Goal: Task Accomplishment & Management: Manage account settings

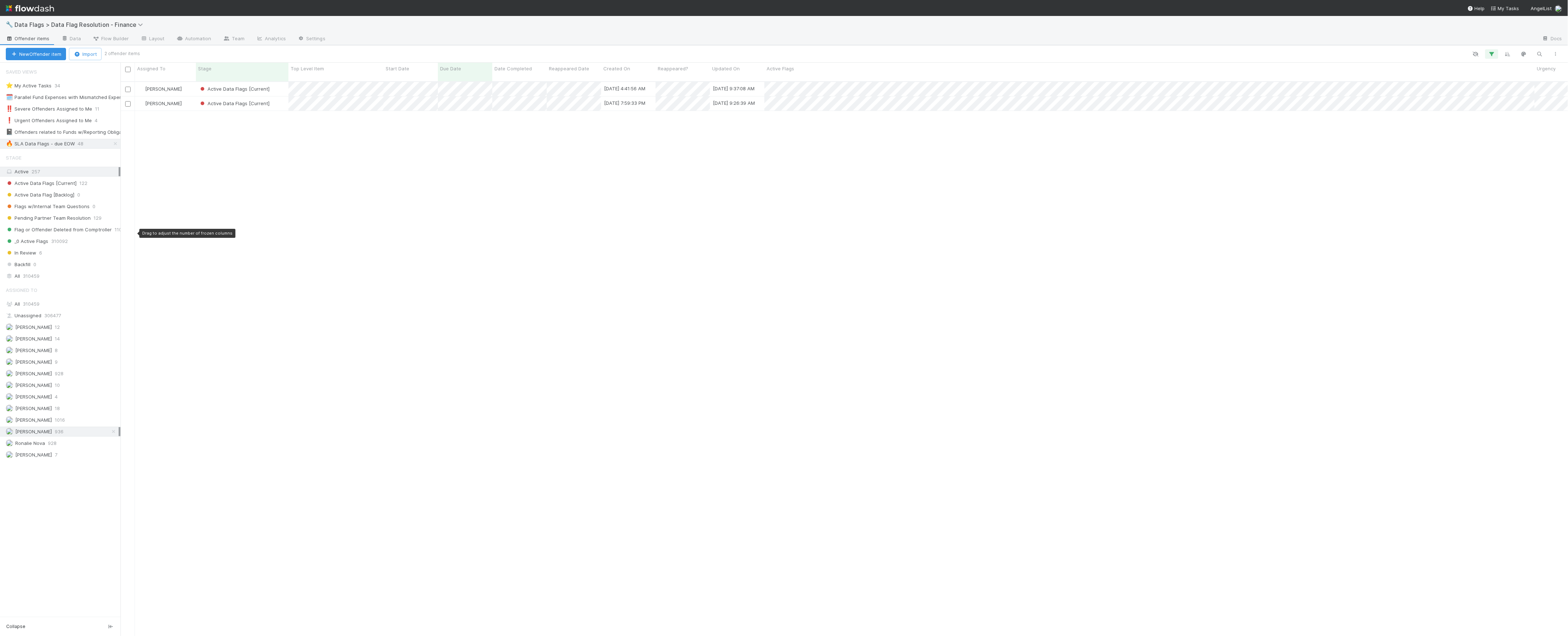
scroll to position [553, 1440]
click at [91, 23] on span "Data Flags > Data Flag Resolution - Finance" at bounding box center [80, 25] width 132 height 7
click at [58, 97] on div "🏕️ PCA > Main Workflow" at bounding box center [94, 97] width 173 height 7
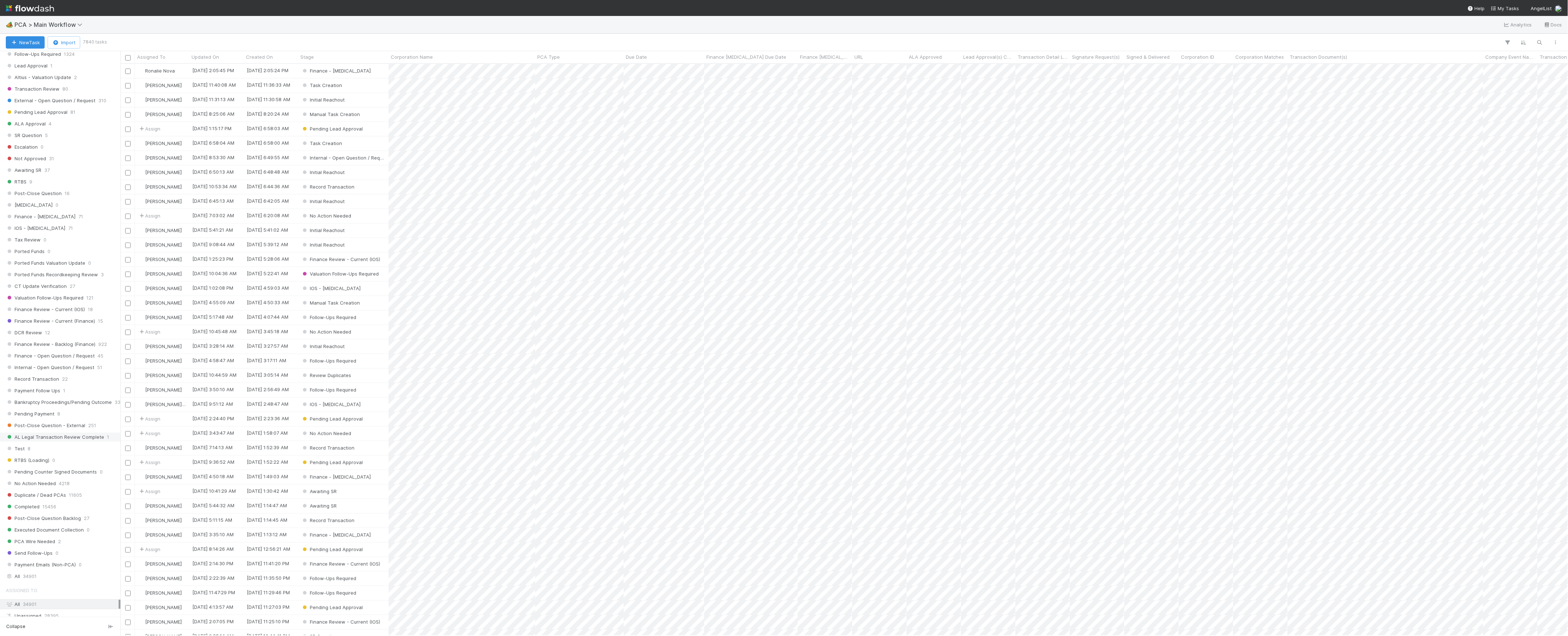
scroll to position [338, 0]
click at [41, 314] on span "Finance Review - Current (IOS)" at bounding box center [46, 309] width 79 height 9
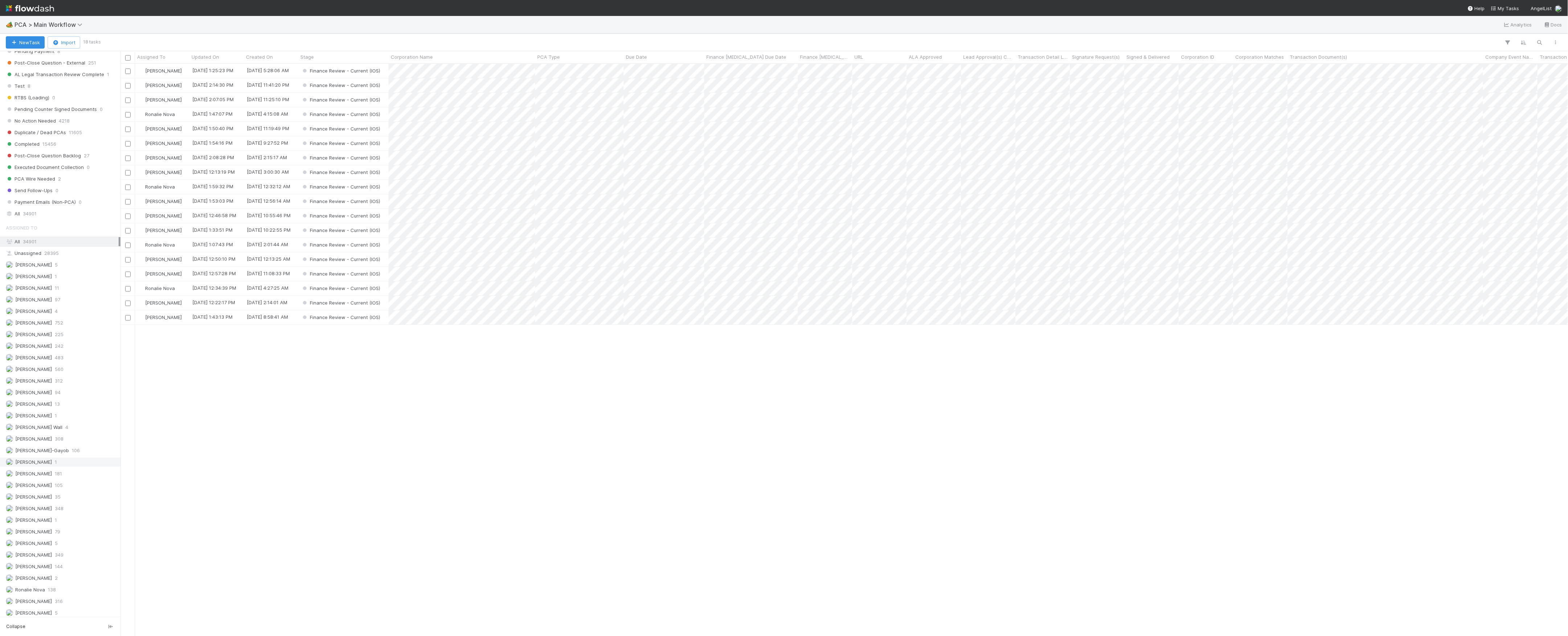
scroll to position [753, 0]
click at [48, 470] on span "[PERSON_NAME]" at bounding box center [29, 470] width 46 height 9
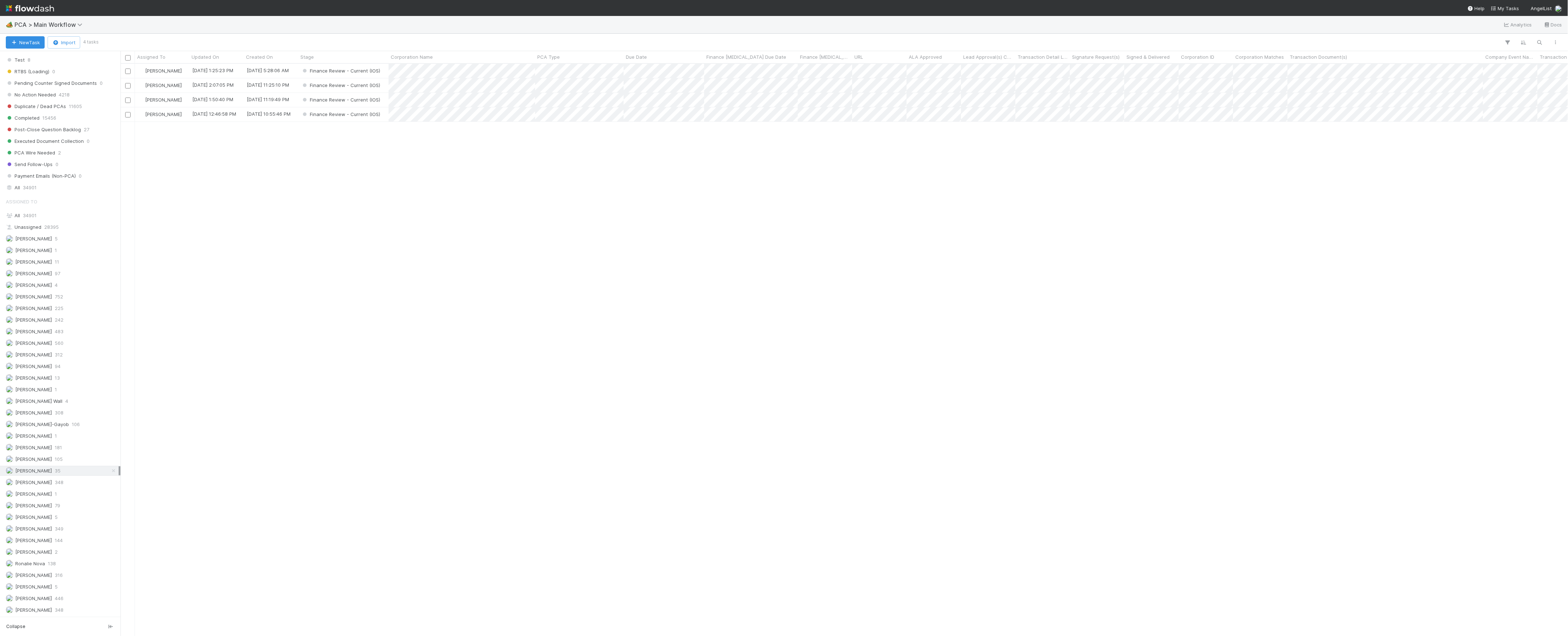
scroll to position [565, 1440]
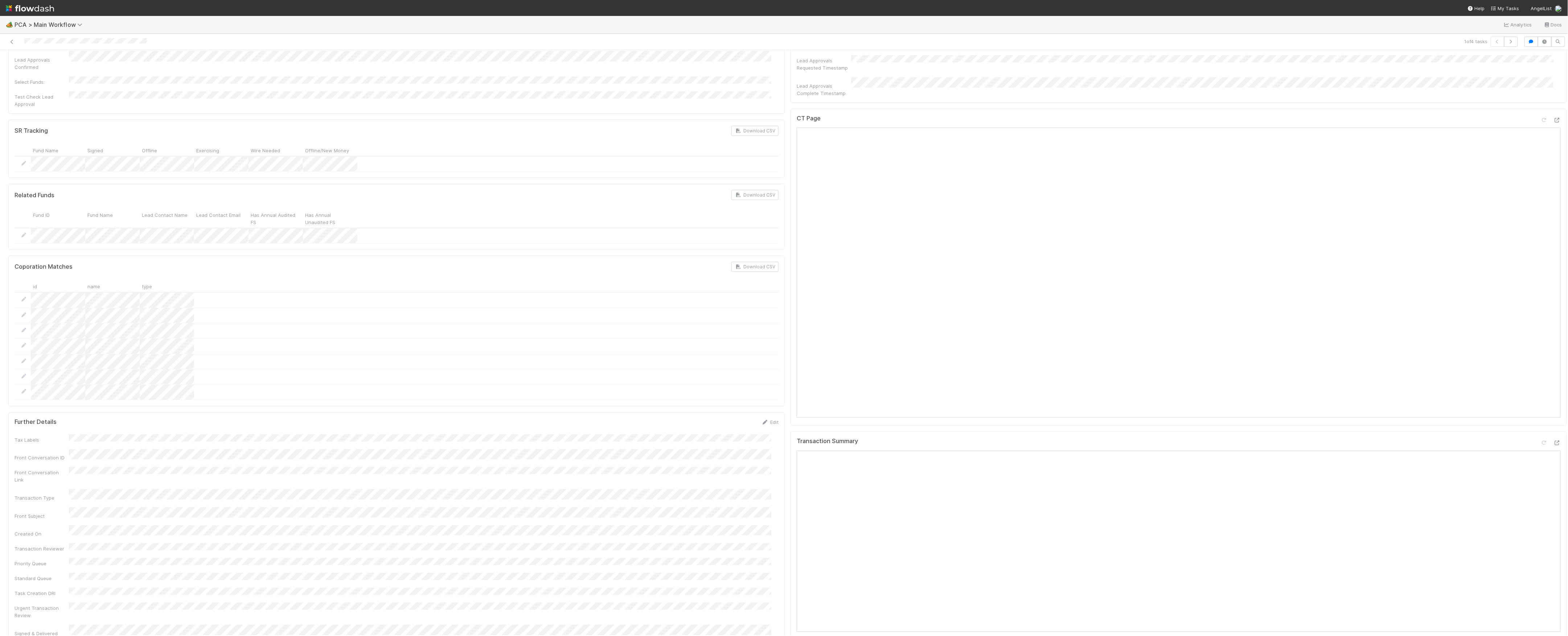
scroll to position [581, 0]
click at [1553, 127] on icon at bounding box center [1557, 130] width 7 height 5
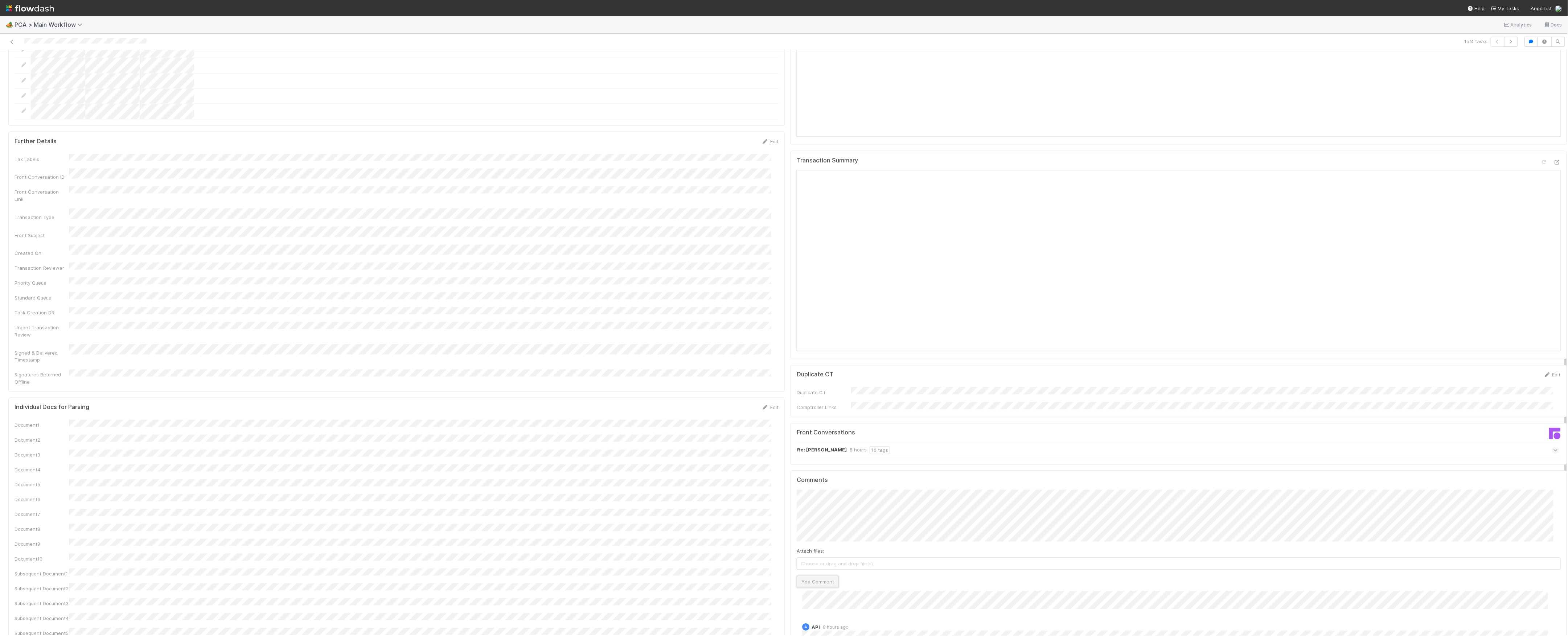
click at [822, 576] on button "Add Comment" at bounding box center [817, 582] width 42 height 12
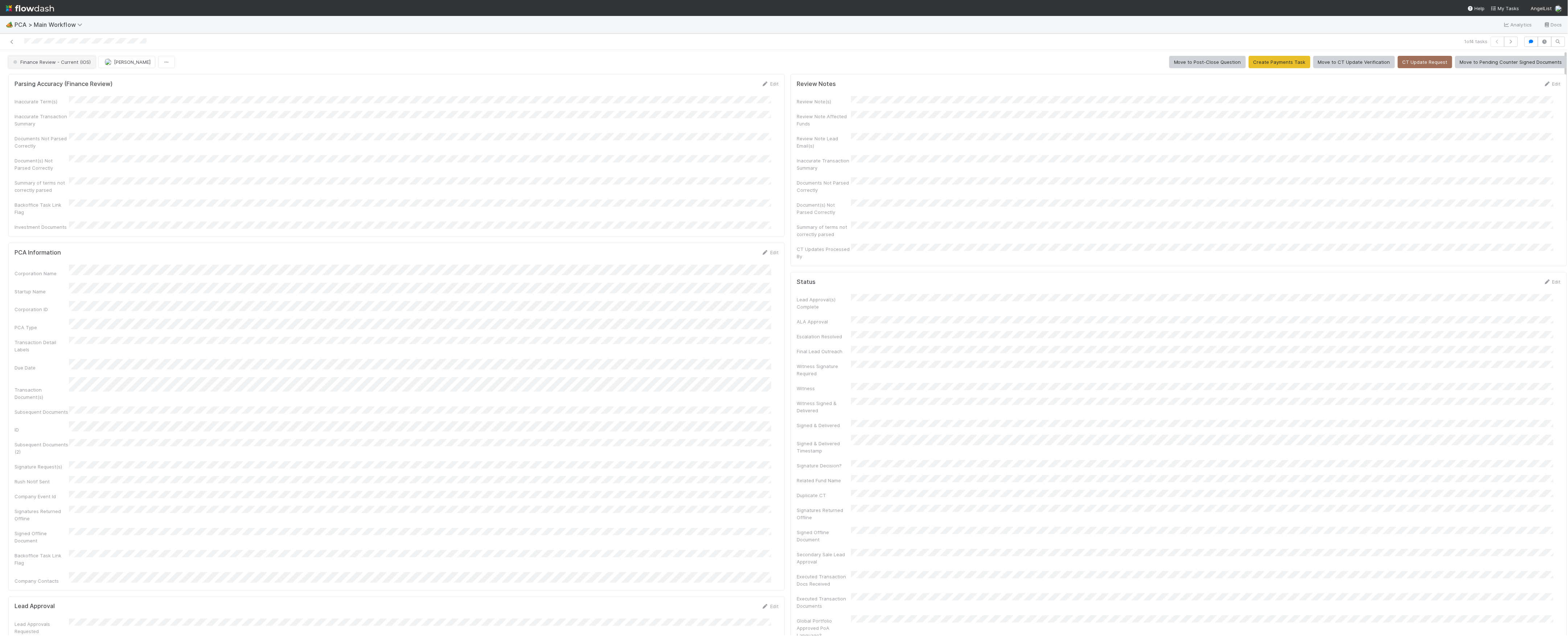
click at [73, 66] on button "Finance Review - Current (IOS)" at bounding box center [52, 62] width 87 height 12
click at [109, 65] on img "button" at bounding box center [108, 62] width 7 height 7
click at [13, 40] on icon at bounding box center [12, 42] width 7 height 5
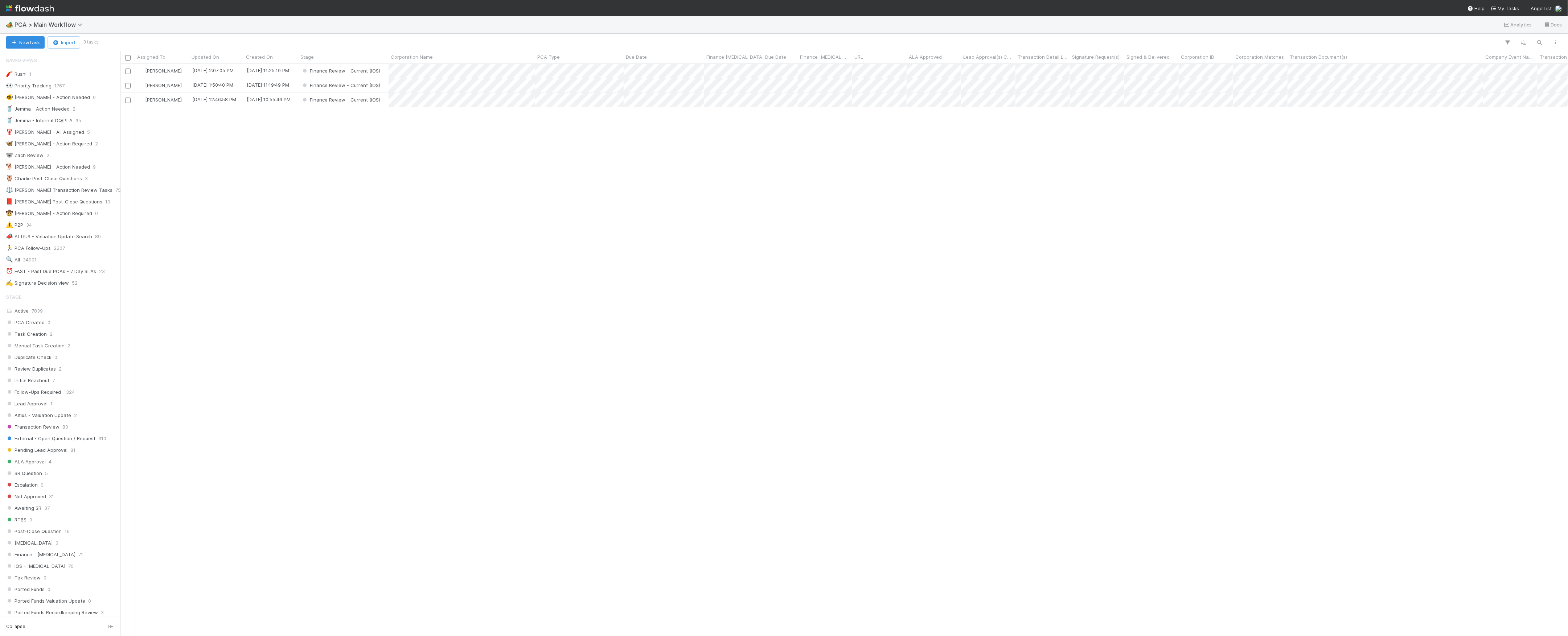
scroll to position [8, 8]
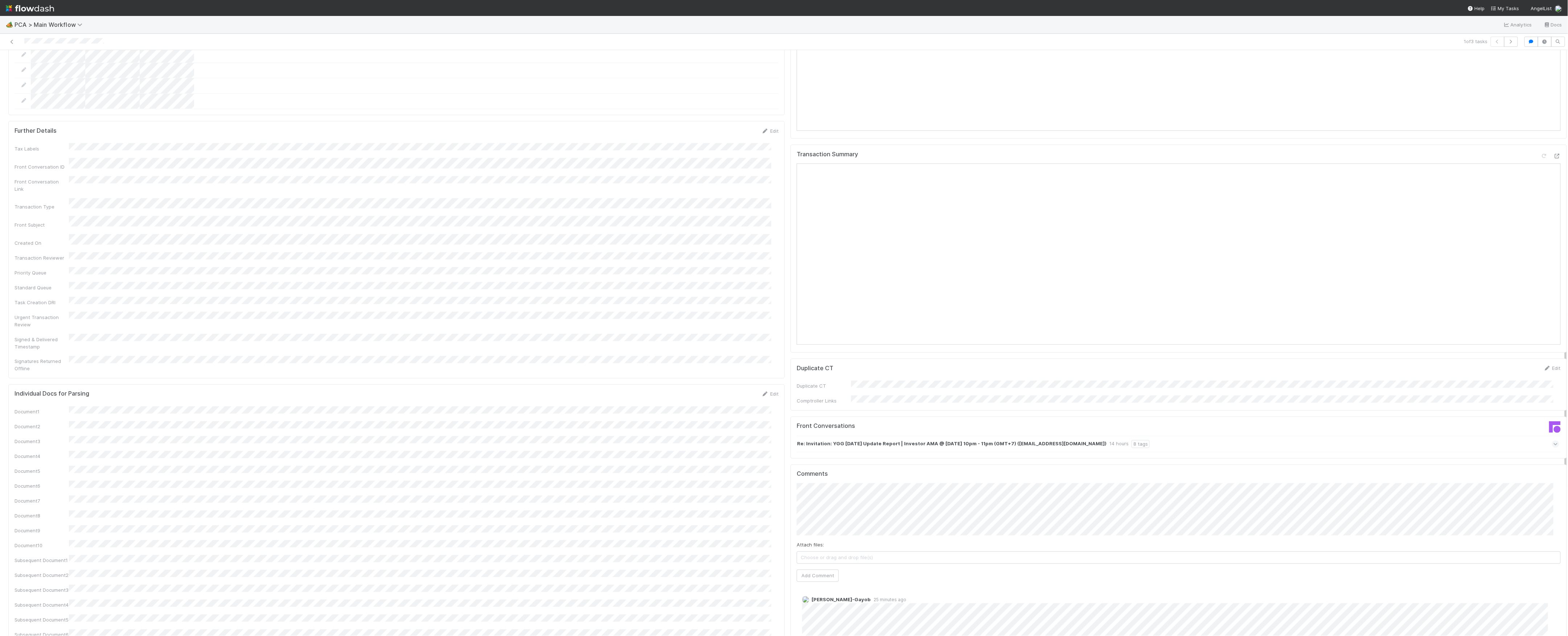
scroll to position [822, 0]
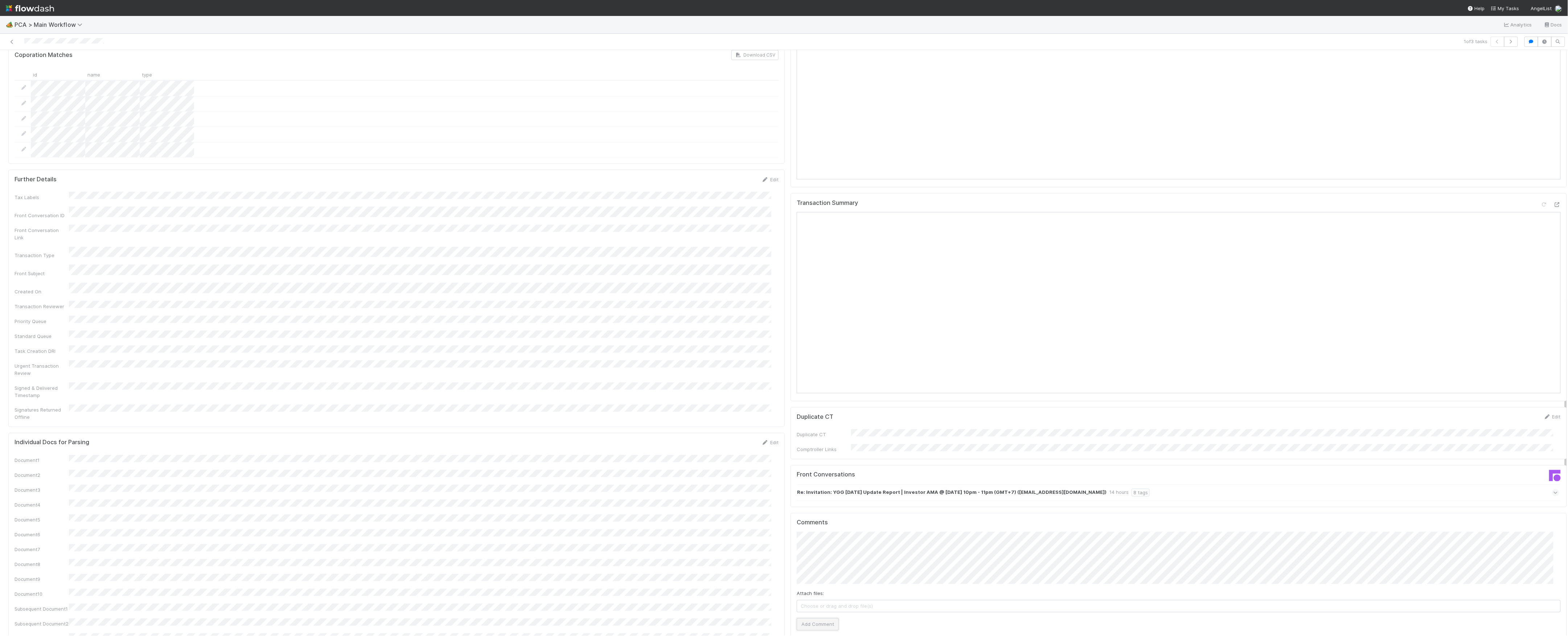
click at [830, 618] on button "Add Comment" at bounding box center [817, 624] width 42 height 12
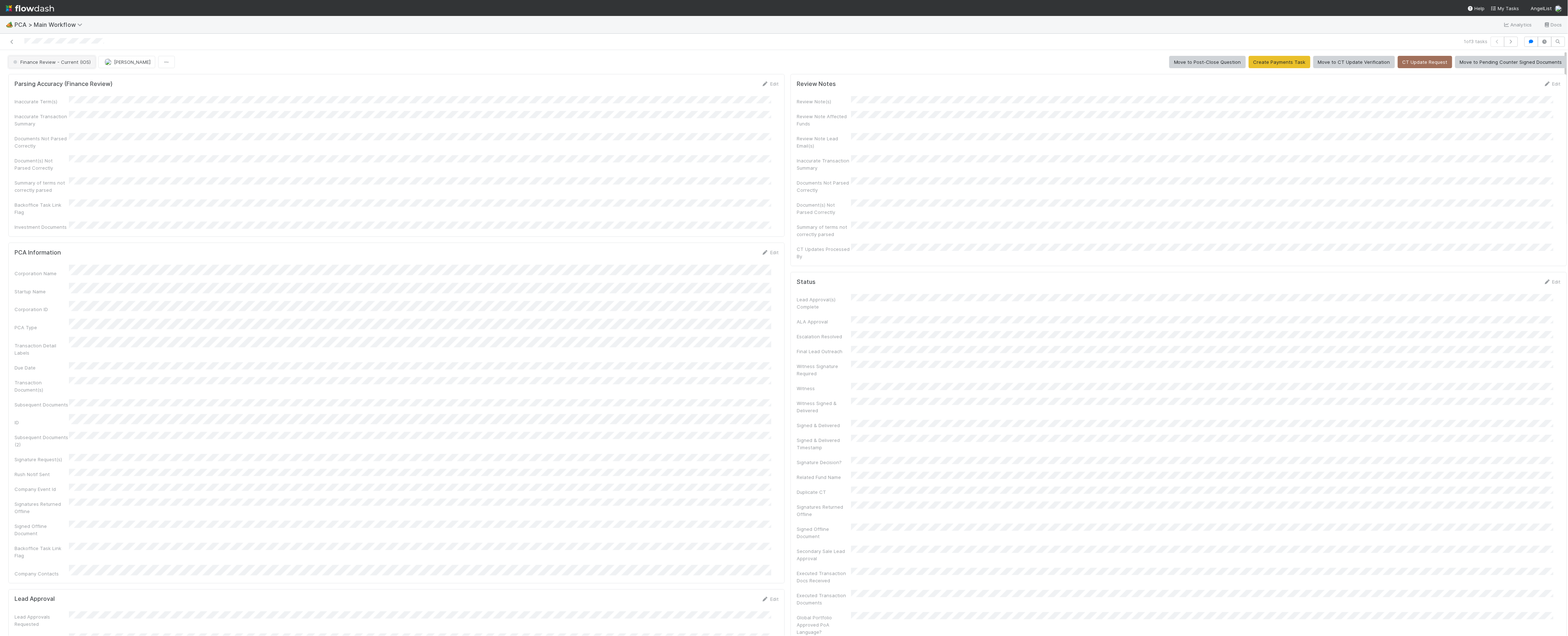
click at [45, 61] on span "Finance Review - Current (IOS)" at bounding box center [51, 62] width 79 height 6
click at [86, 65] on span "[PERSON_NAME]" at bounding box center [87, 62] width 37 height 6
click at [12, 41] on icon at bounding box center [12, 42] width 7 height 5
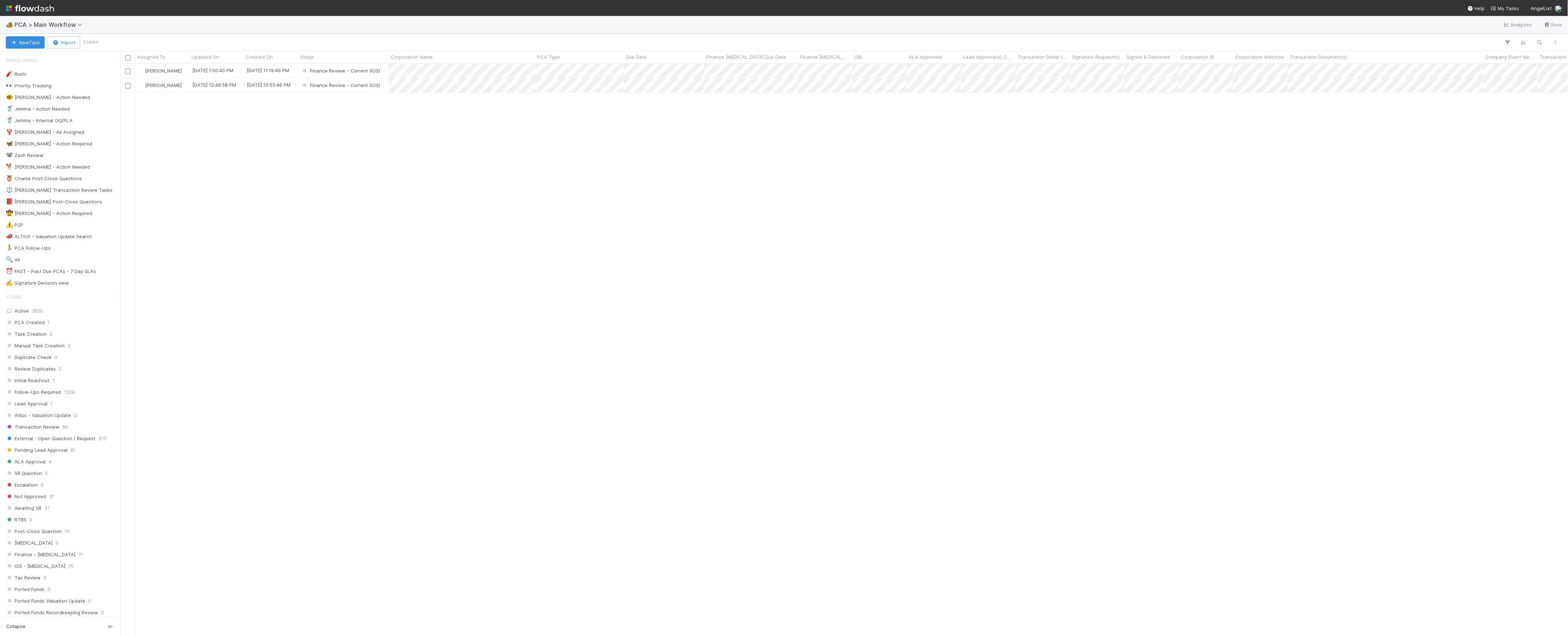
scroll to position [8, 8]
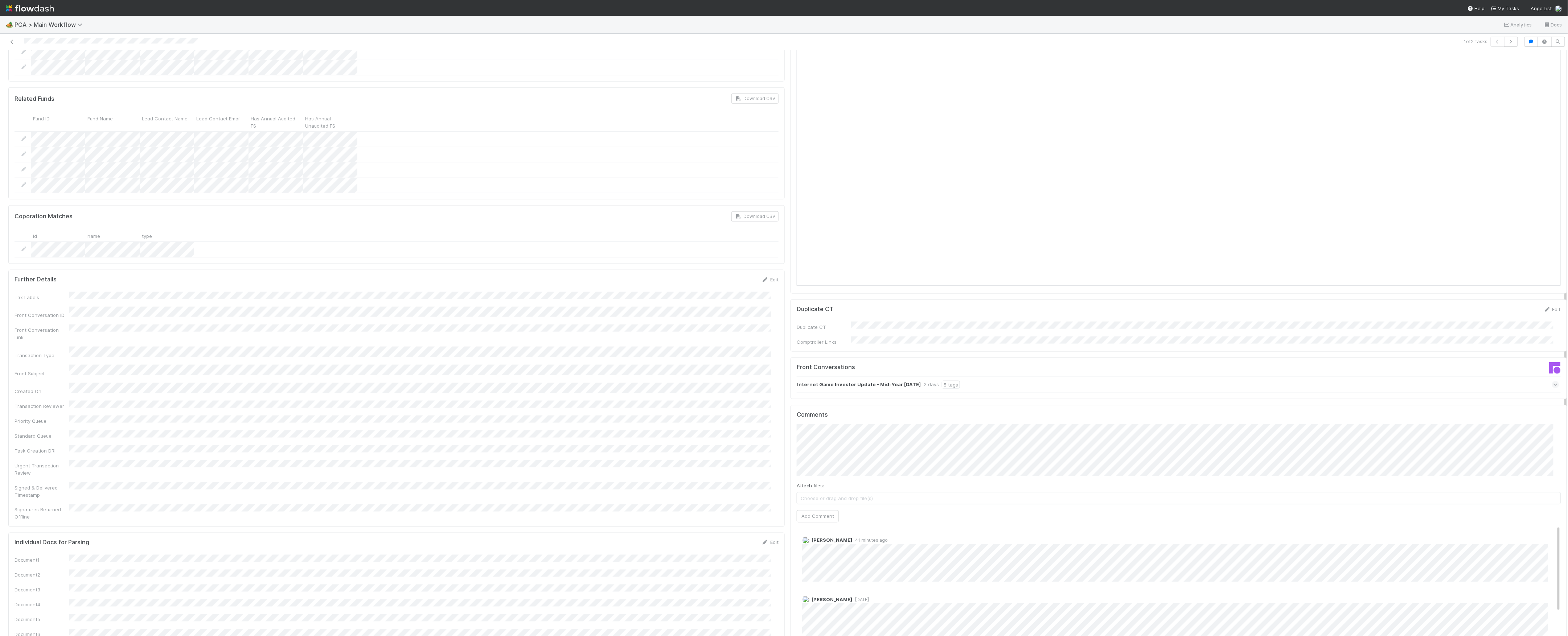
scroll to position [725, 0]
click at [942, 371] on div "5 tags" at bounding box center [951, 375] width 18 height 8
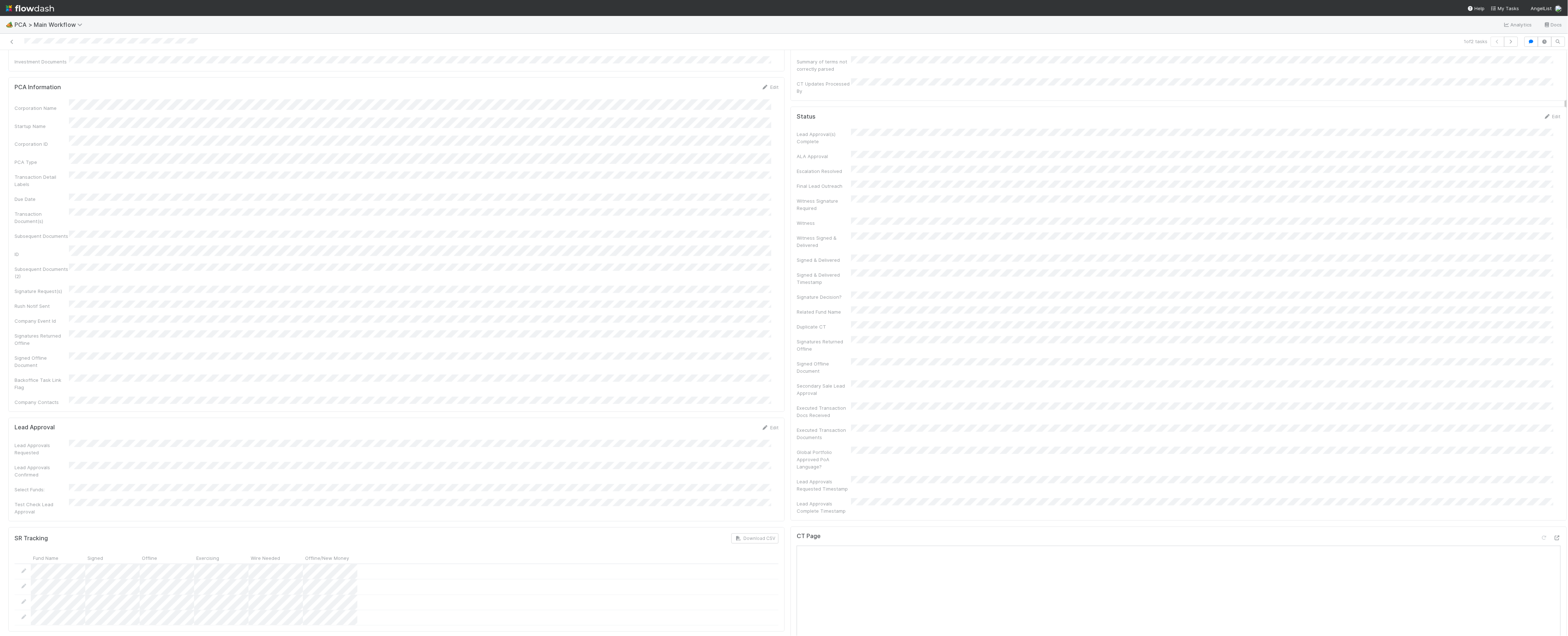
scroll to position [0, 0]
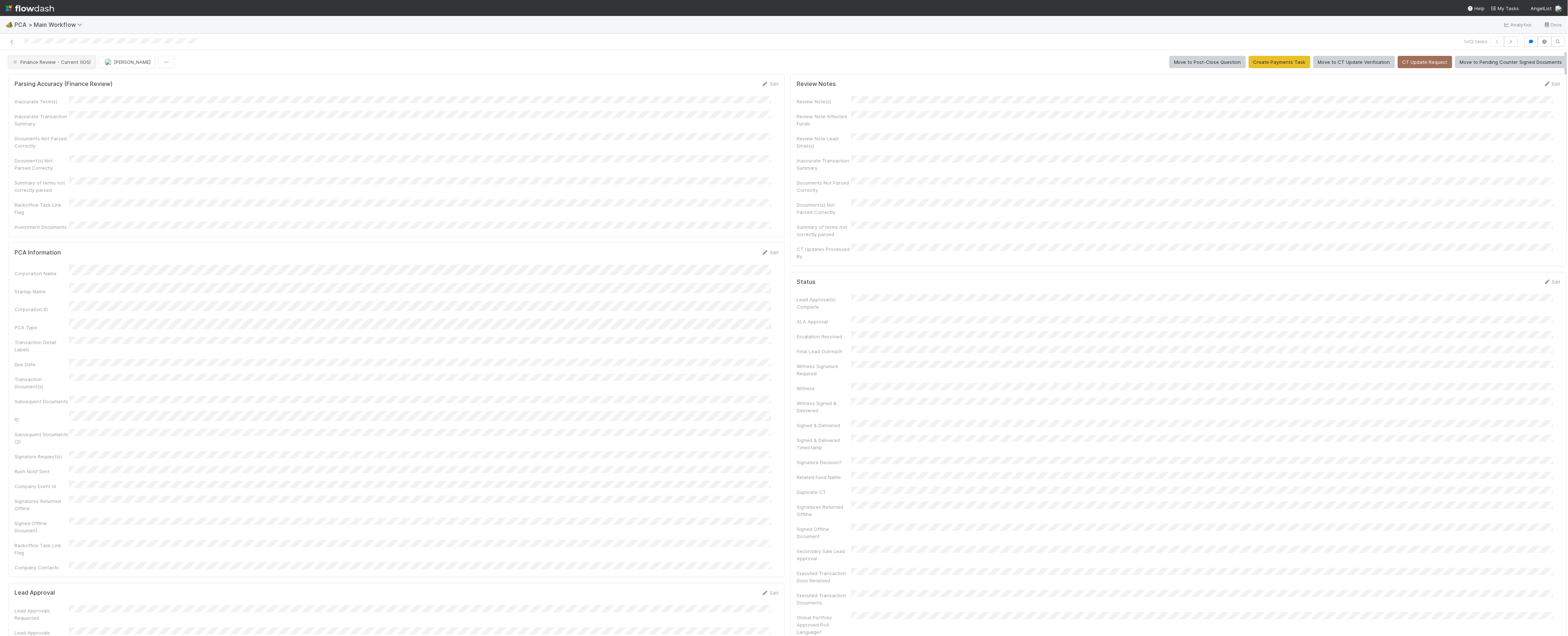
click at [73, 63] on span "Finance Review - Current (IOS)" at bounding box center [51, 62] width 79 height 6
click at [757, 416] on div at bounding box center [784, 318] width 1568 height 636
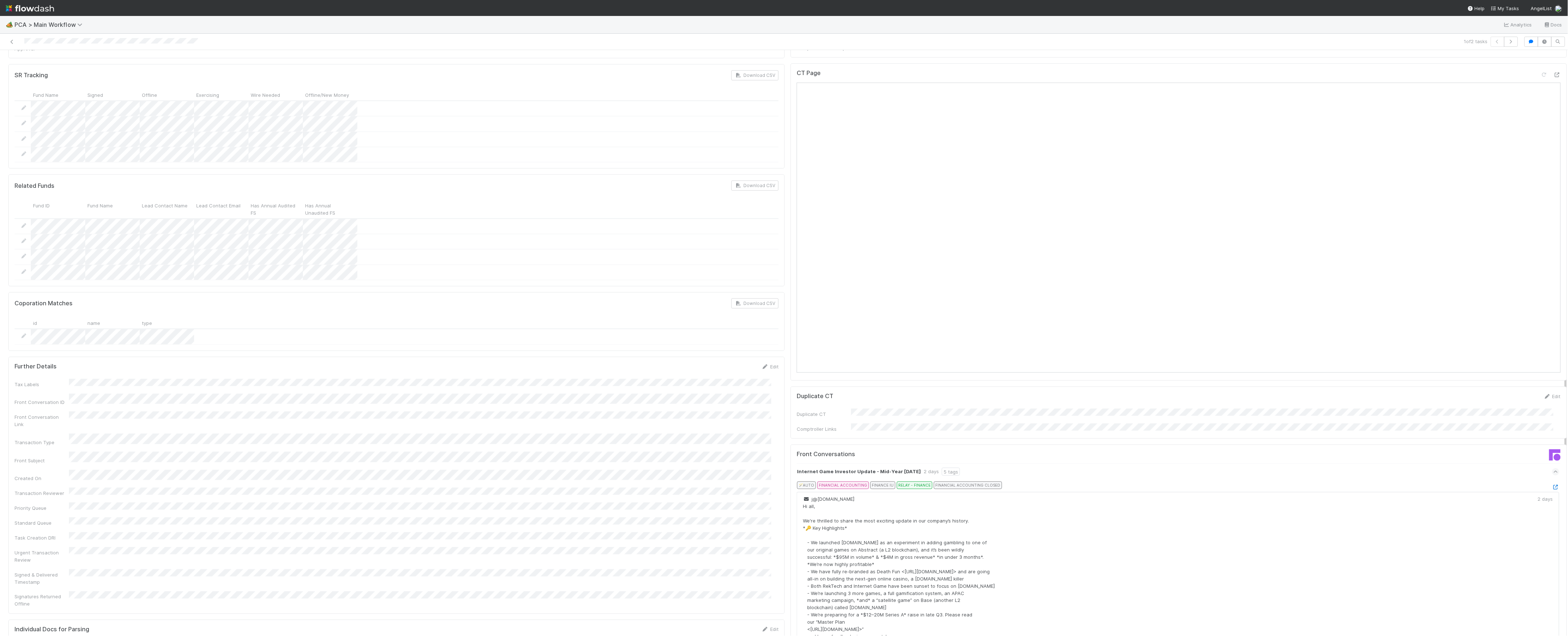
scroll to position [919, 0]
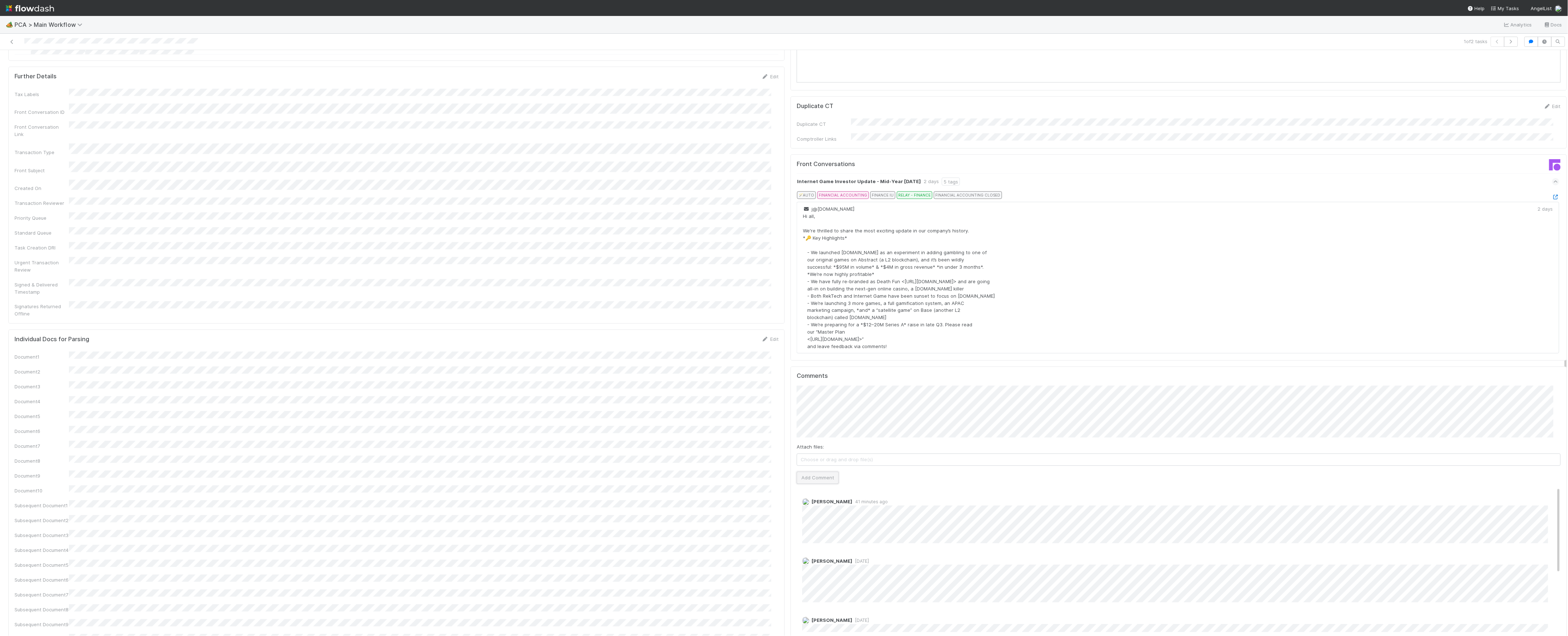
click at [817, 472] on button "Add Comment" at bounding box center [817, 478] width 42 height 12
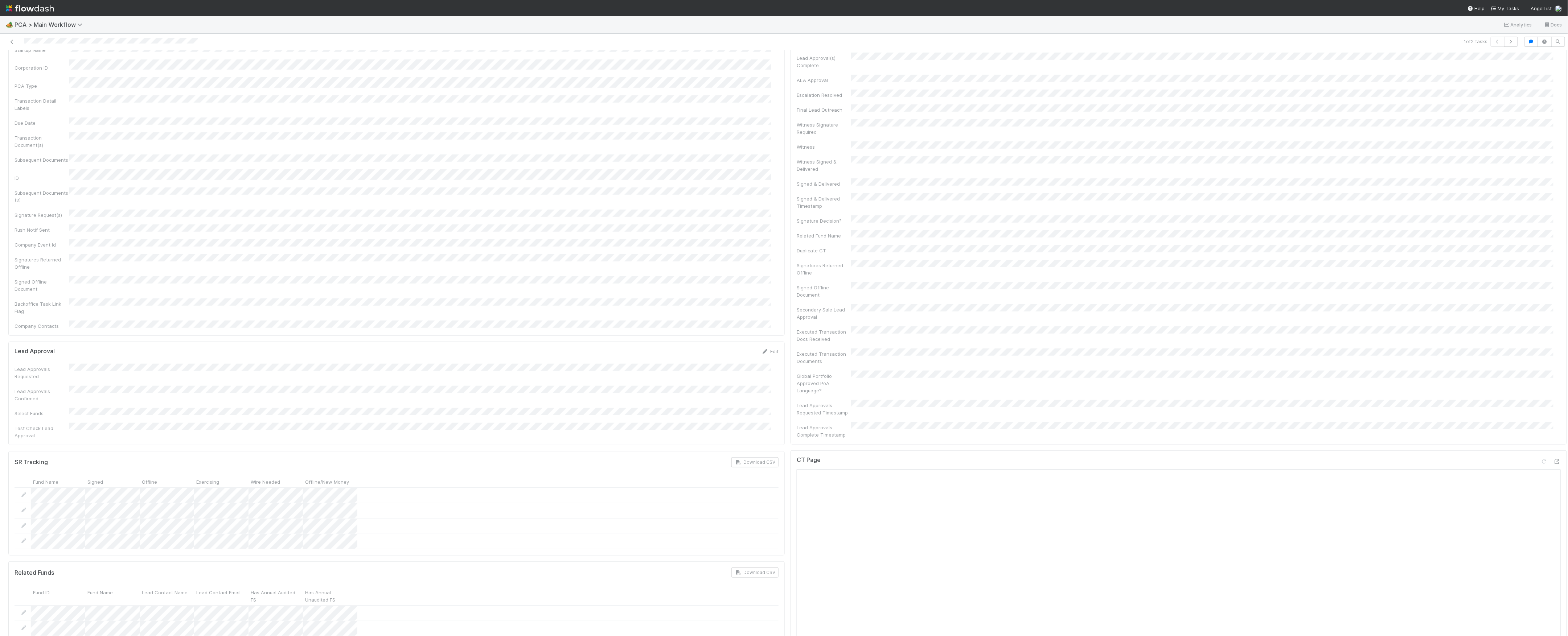
scroll to position [0, 0]
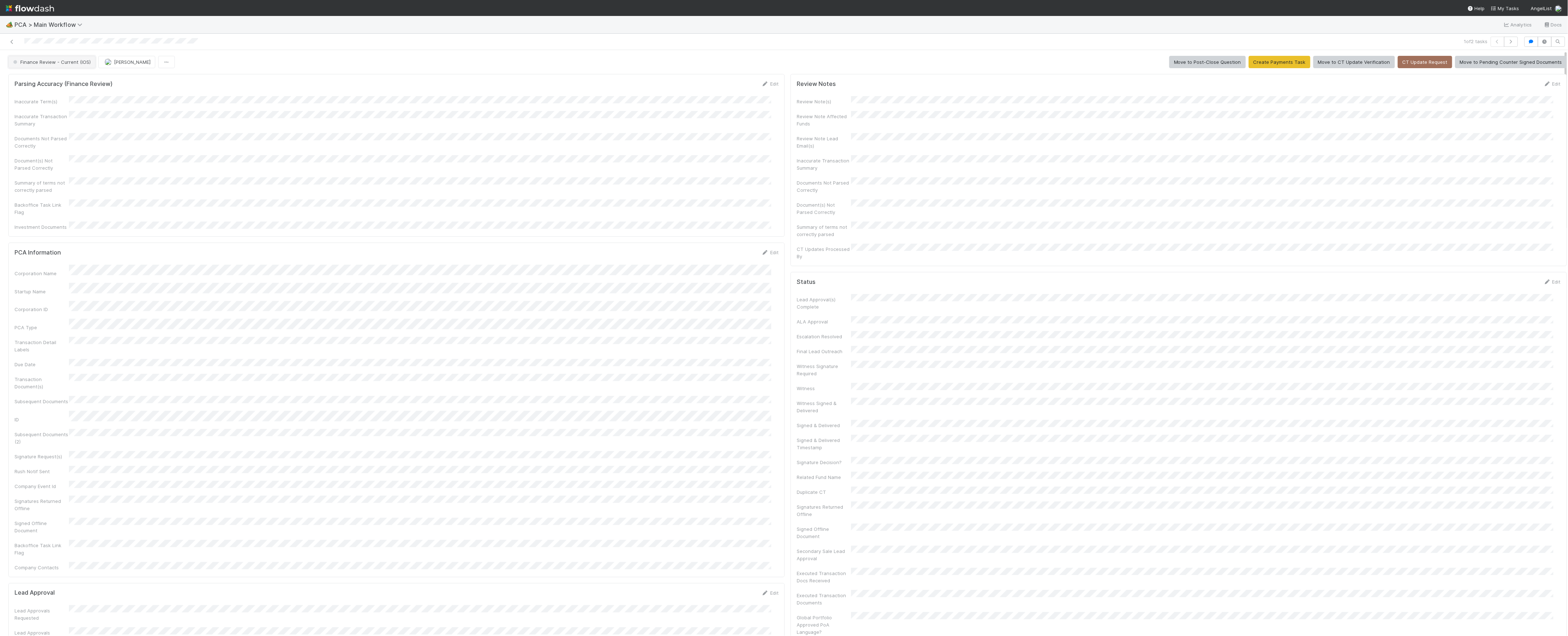
click at [54, 65] on button "Finance Review - Current (IOS)" at bounding box center [52, 62] width 87 height 12
click at [95, 68] on button "[PERSON_NAME]" at bounding box center [82, 62] width 57 height 12
click at [261, 48] on div "1 of 2 tasks" at bounding box center [784, 41] width 1568 height 16
click at [10, 43] on icon at bounding box center [12, 42] width 7 height 5
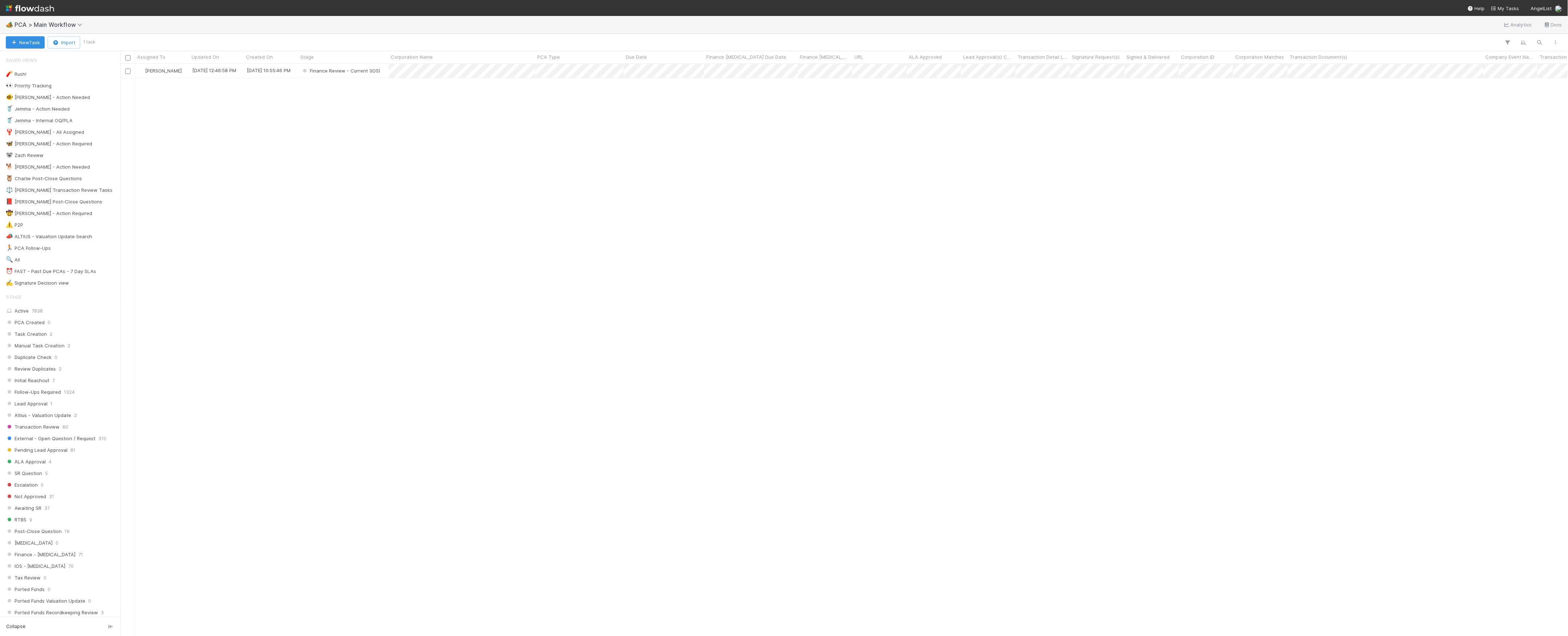
scroll to position [565, 1440]
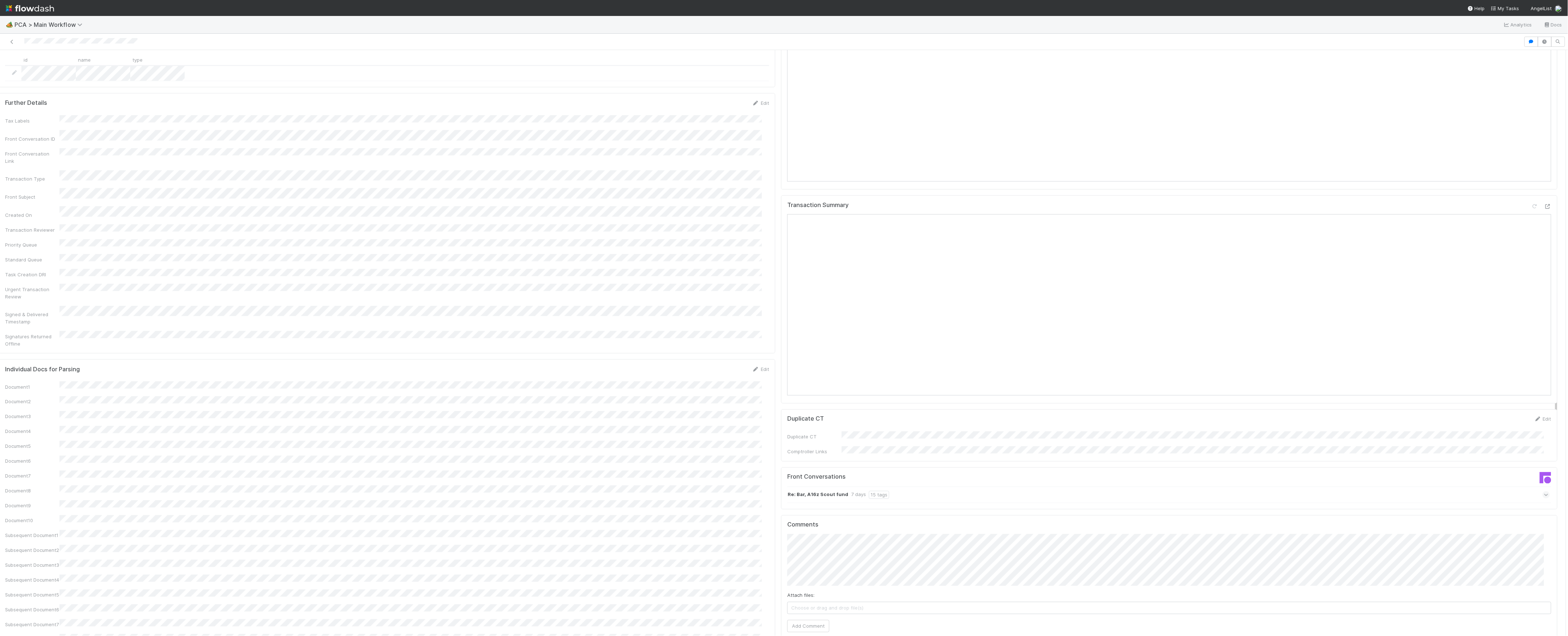
scroll to position [830, 0]
click at [807, 613] on button "Add Comment" at bounding box center [808, 620] width 42 height 12
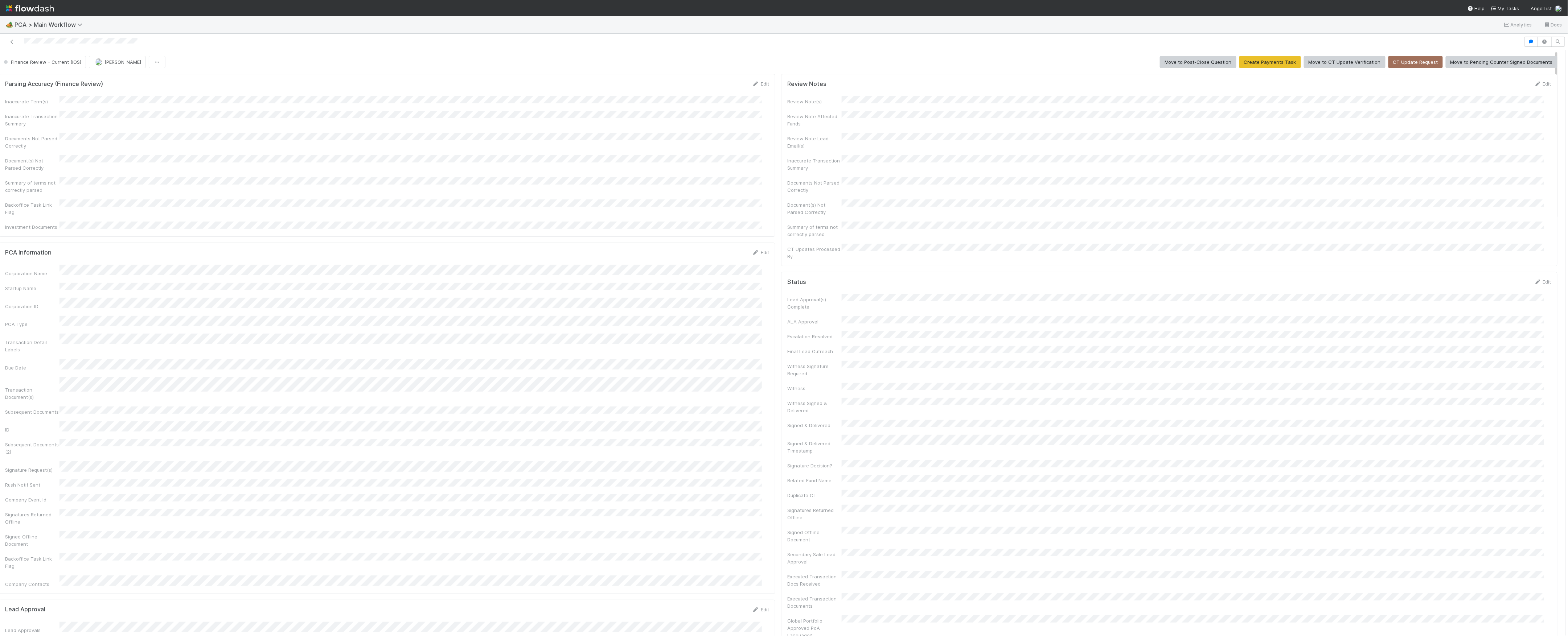
scroll to position [0, 0]
click at [35, 74] on div "Parsing Accuracy (Finance Review) Edit Inaccurate Term(s) Inaccurate Transactio…" at bounding box center [387, 156] width 776 height 163
click at [45, 65] on button "Finance Review - Current (IOS)" at bounding box center [42, 62] width 87 height 12
click at [116, 68] on button "button" at bounding box center [111, 62] width 16 height 12
click at [95, 60] on div "Duplicate Delete" at bounding box center [784, 318] width 1568 height 636
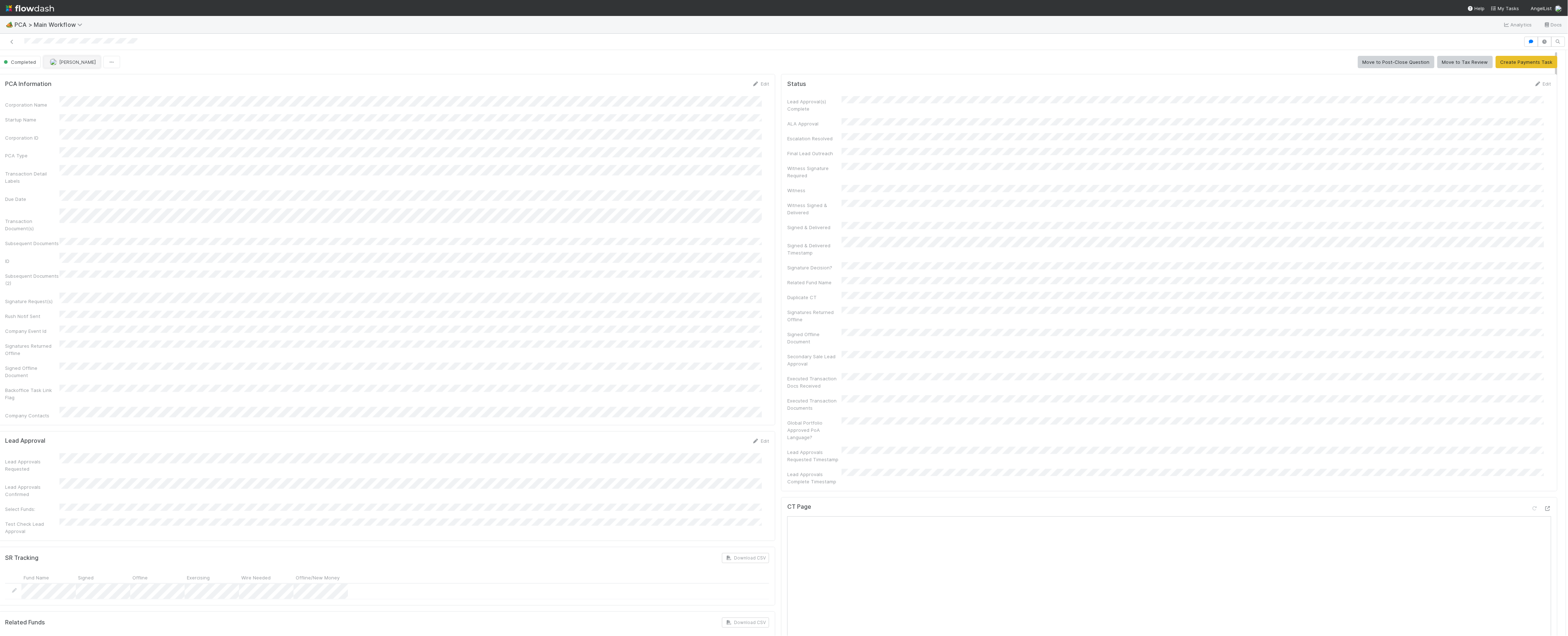
click at [95, 60] on button "[PERSON_NAME]" at bounding box center [72, 62] width 57 height 12
click at [77, 65] on button "Assign" at bounding box center [61, 62] width 35 height 12
click at [11, 44] on link at bounding box center [12, 42] width 7 height 7
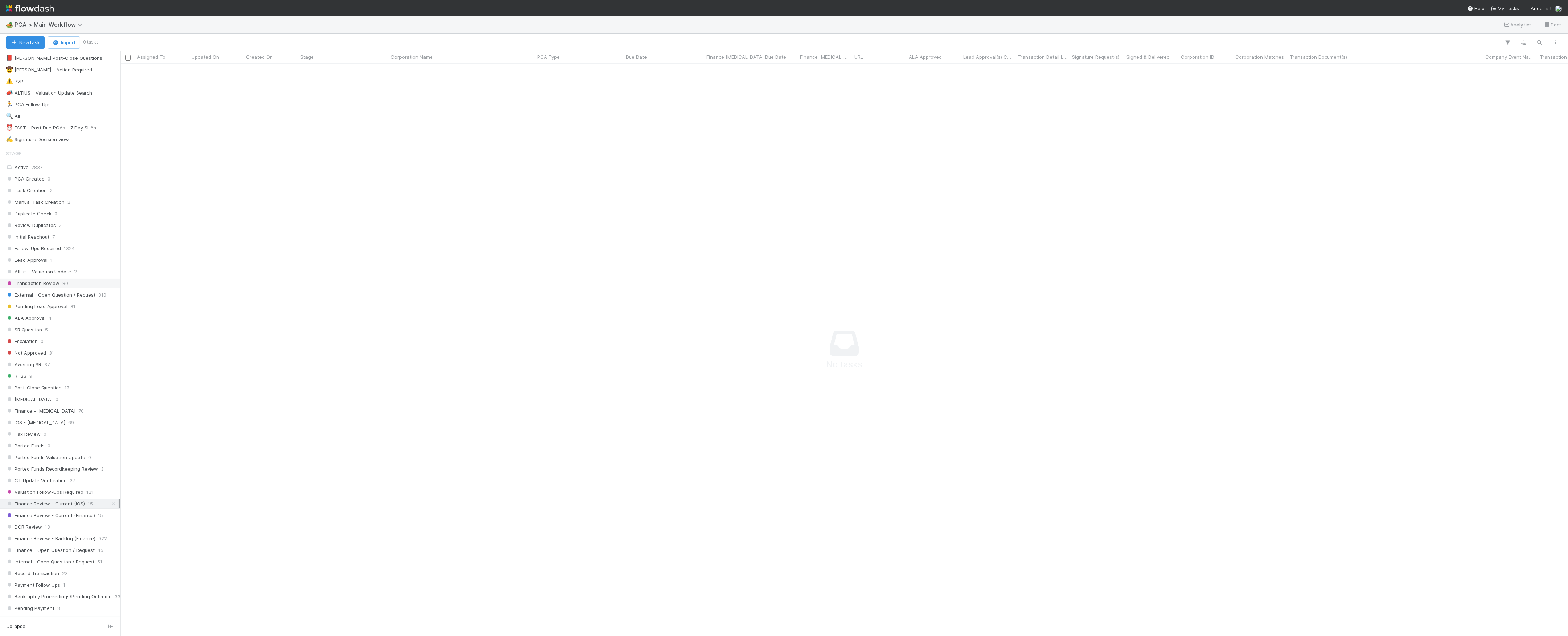
scroll to position [242, 0]
click at [51, 434] on div "DCR Review 13" at bounding box center [62, 429] width 113 height 9
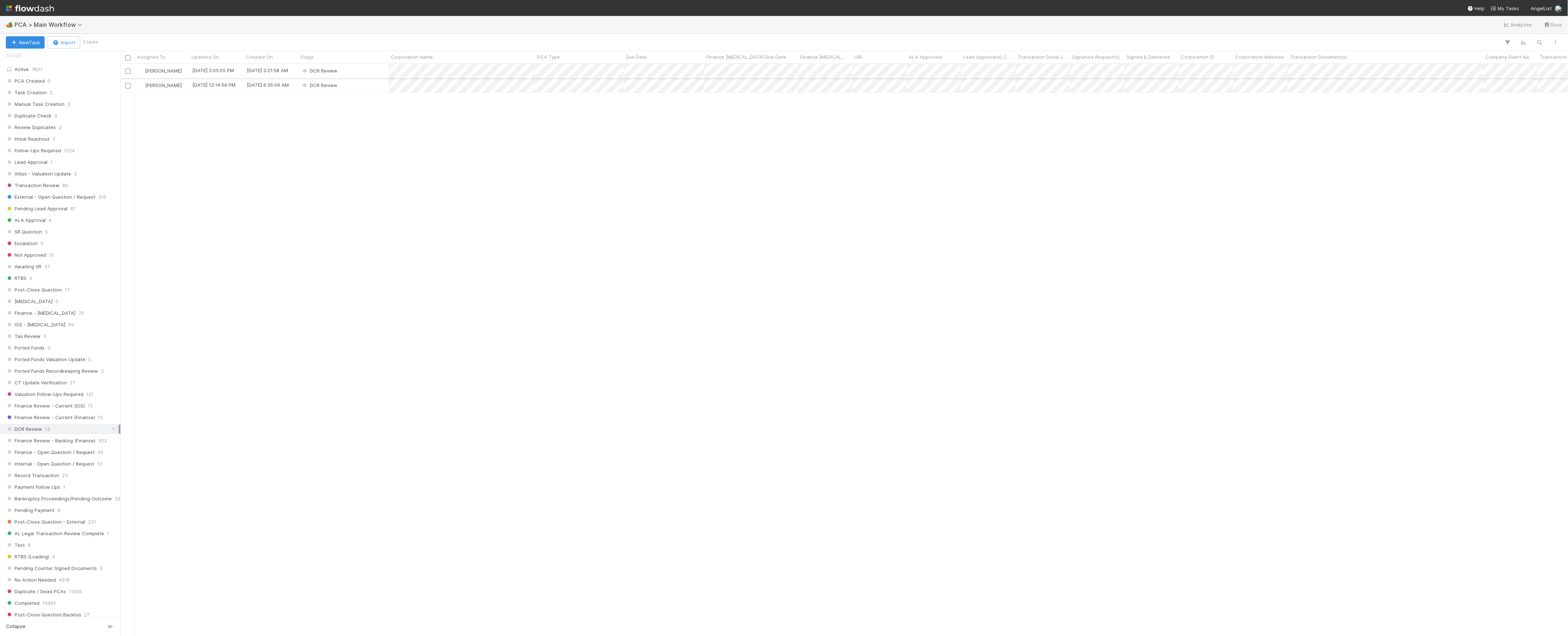
click at [373, 67] on div "DCR Review" at bounding box center [343, 71] width 90 height 14
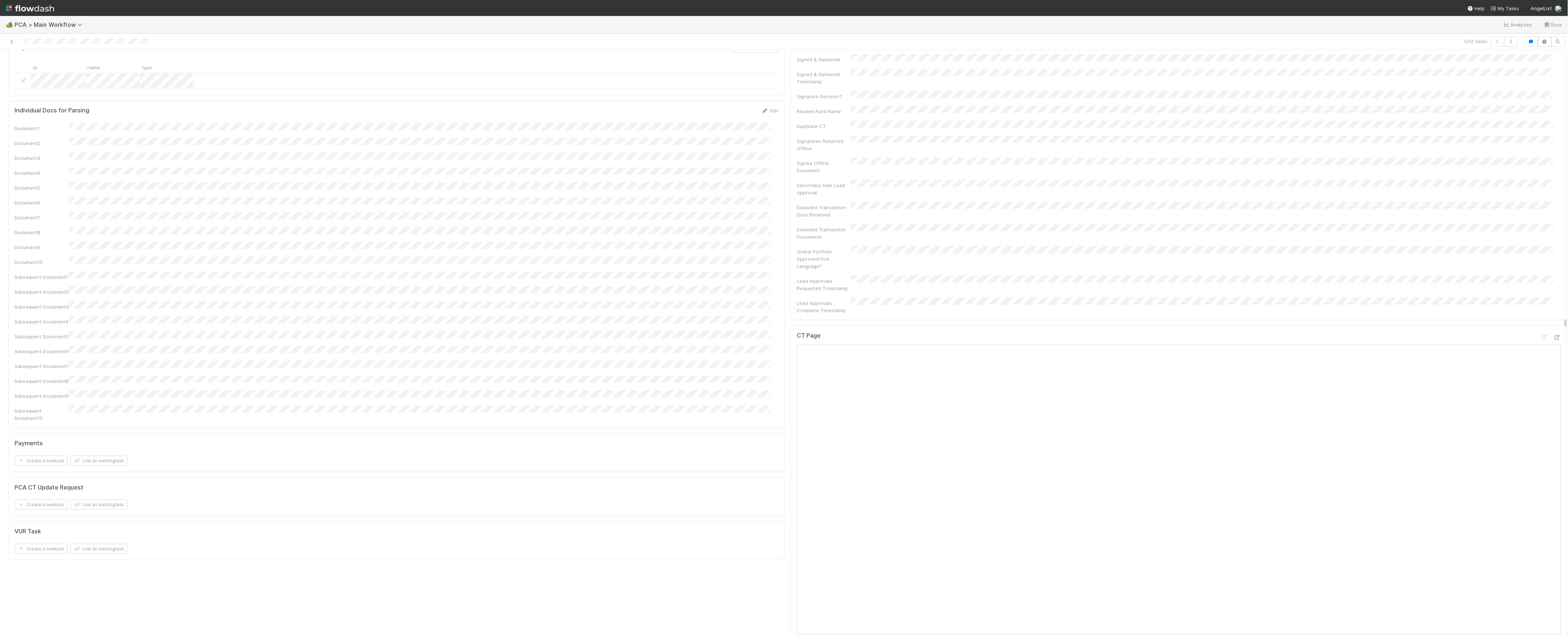
scroll to position [704, 0]
click at [1541, 211] on icon at bounding box center [1544, 214] width 7 height 5
click at [735, 446] on div "VUR Task Create a new task Link an existing task" at bounding box center [396, 465] width 776 height 38
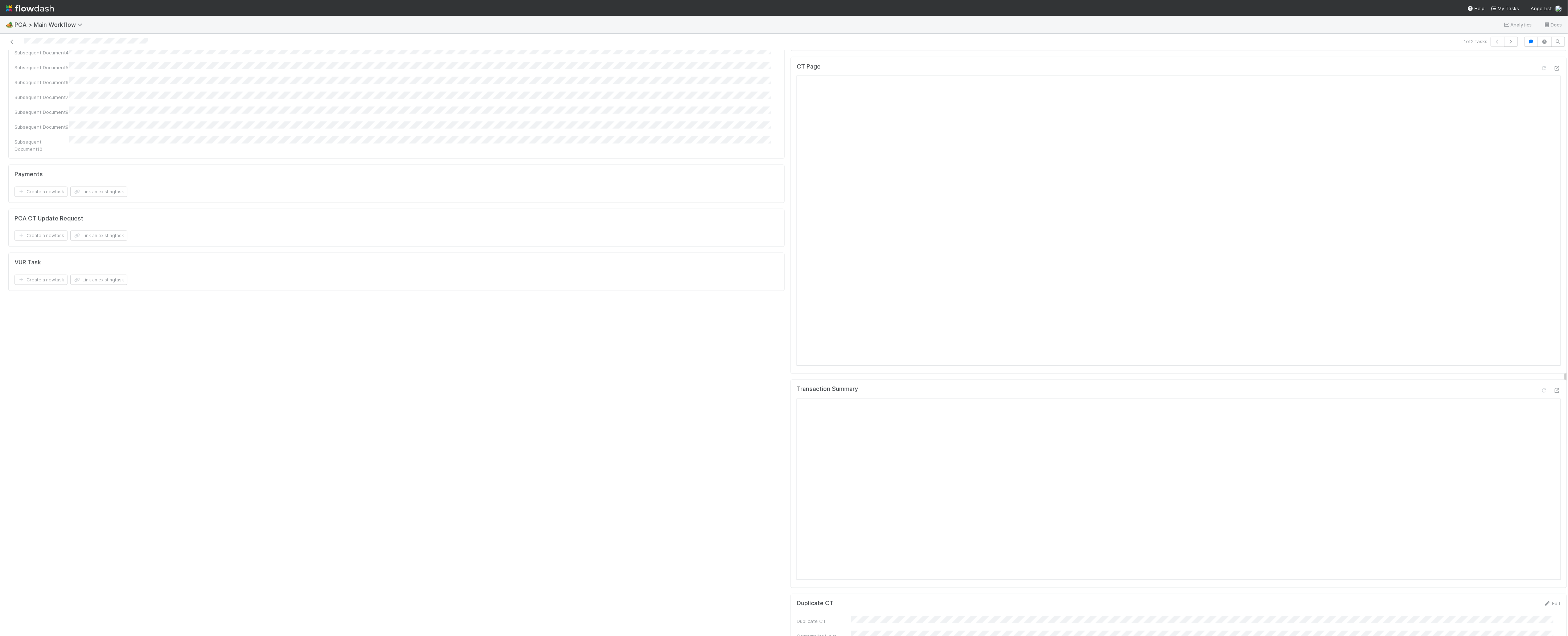
click at [1546, 380] on div "Transaction Summary" at bounding box center [1178, 484] width 776 height 209
click at [1553, 389] on icon at bounding box center [1557, 391] width 7 height 5
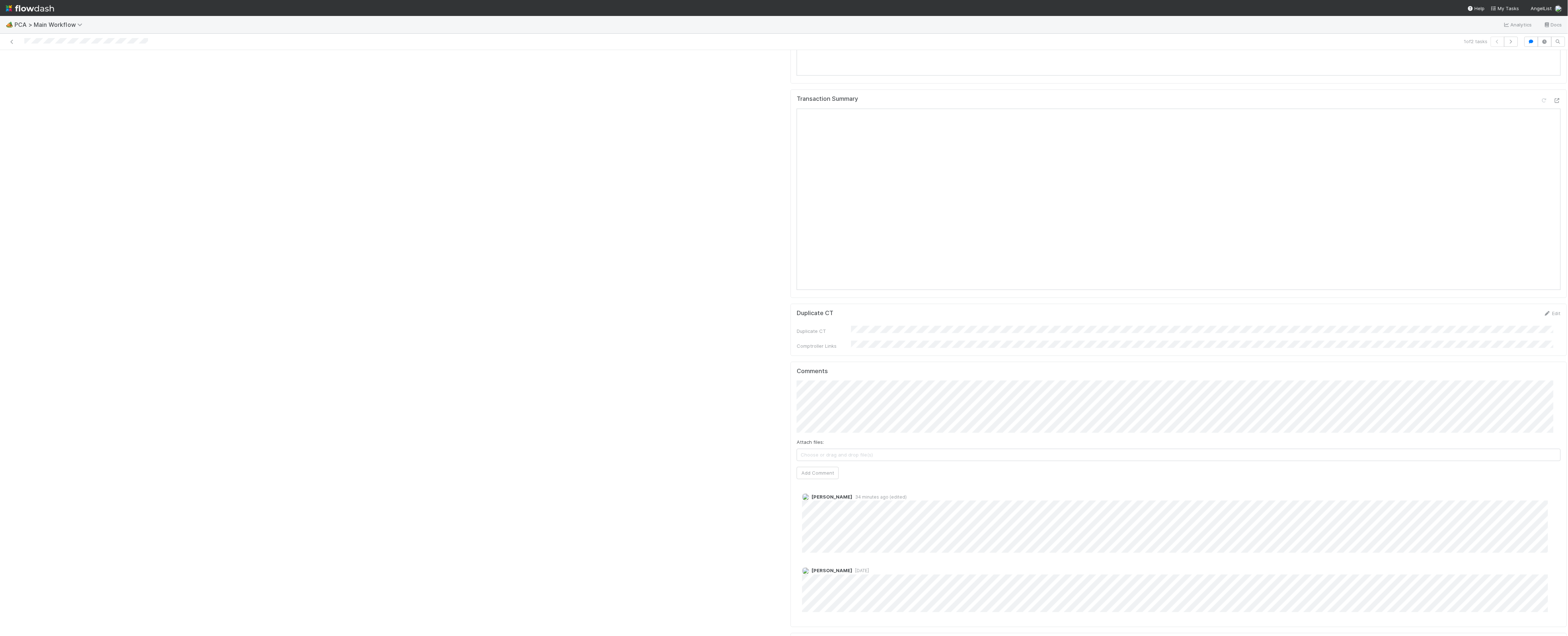
click at [820, 413] on div "Attach files: Choose or drag and drop file(s) Add Comment" at bounding box center [1178, 430] width 764 height 99
click at [816, 467] on button "Add Comment" at bounding box center [817, 474] width 42 height 12
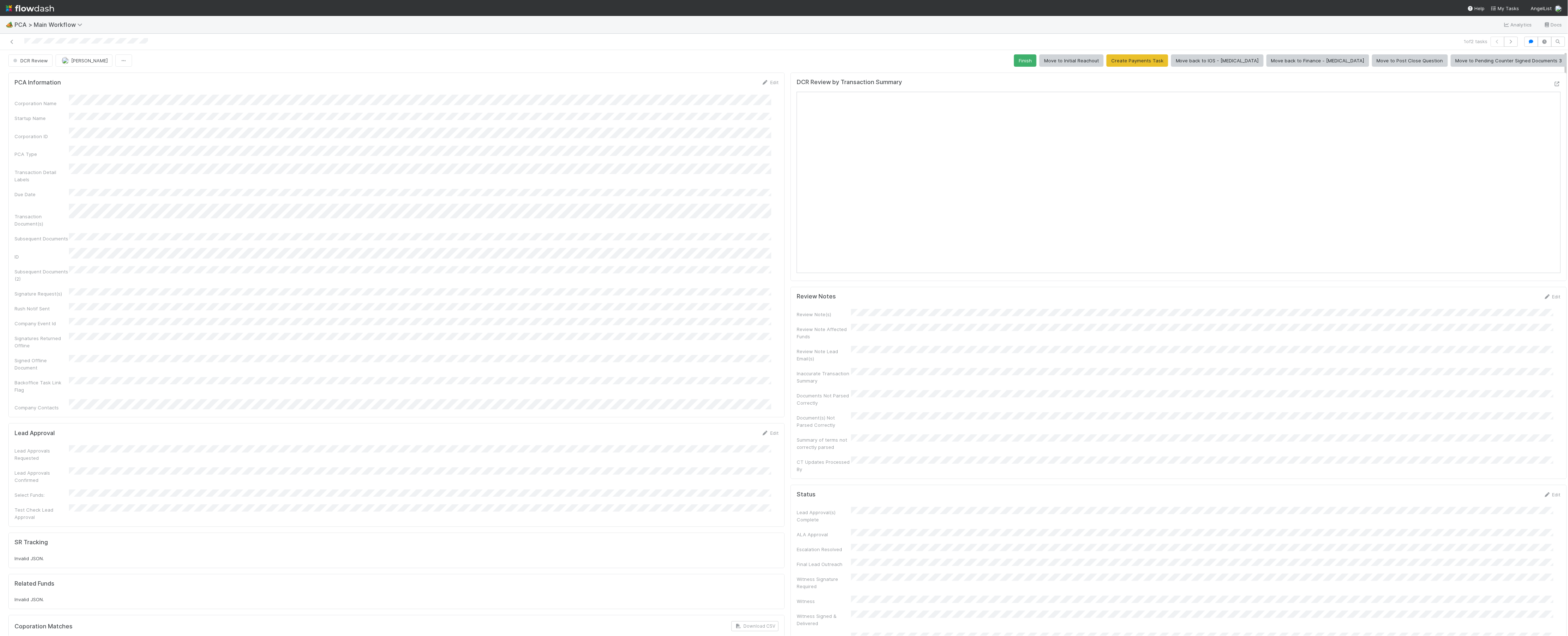
scroll to position [0, 0]
click at [1037, 60] on button "Finish" at bounding box center [1025, 62] width 23 height 12
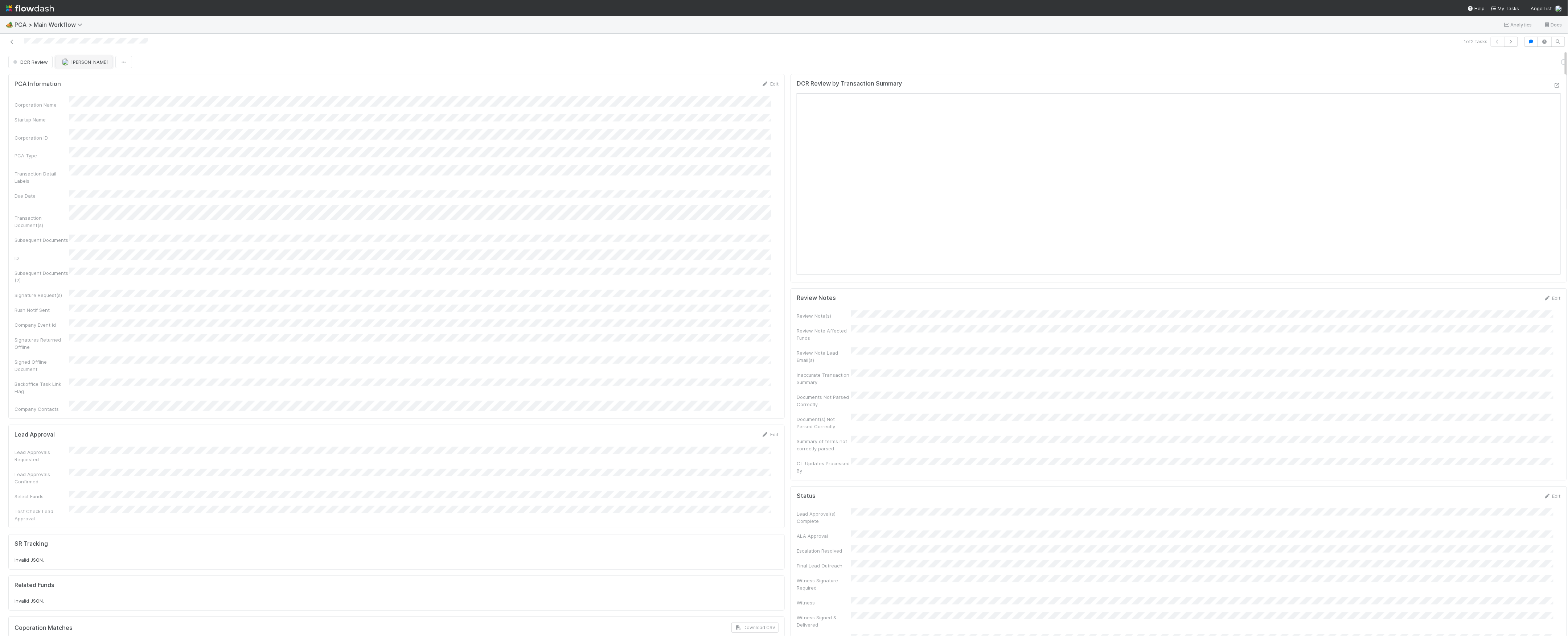
click at [77, 64] on span "[PERSON_NAME]" at bounding box center [89, 62] width 37 height 6
click at [69, 57] on button "[PERSON_NAME]" at bounding box center [82, 62] width 57 height 12
click at [7, 44] on div at bounding box center [383, 41] width 760 height 10
click at [9, 39] on link at bounding box center [12, 42] width 7 height 7
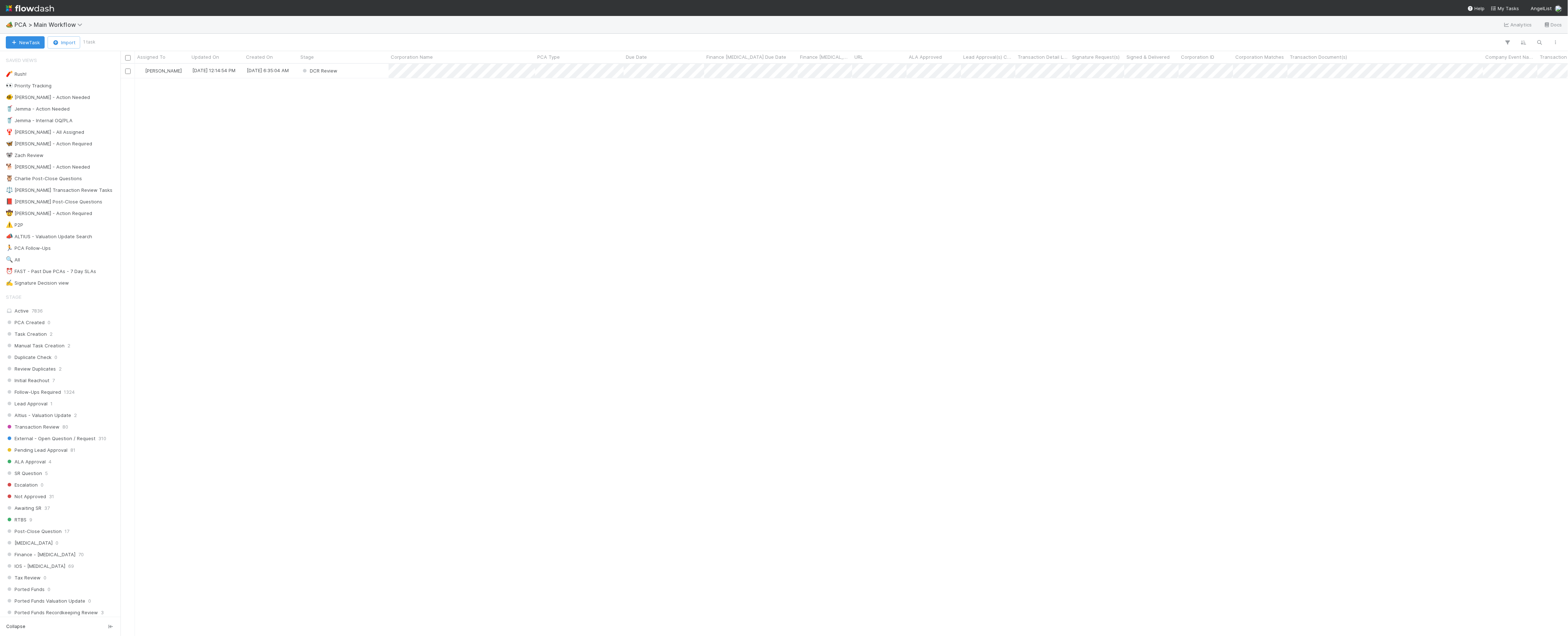
scroll to position [565, 1440]
click at [369, 74] on div "DCR Review" at bounding box center [343, 71] width 90 height 14
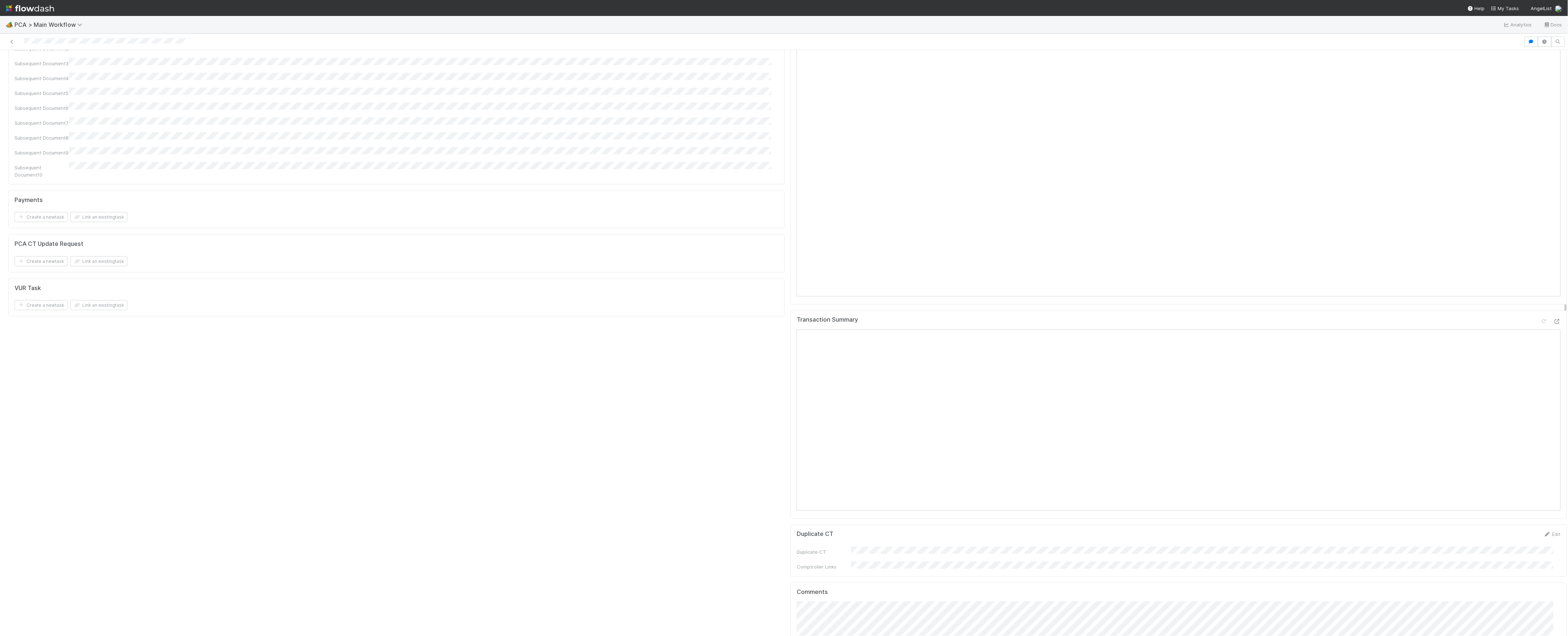
scroll to position [677, 0]
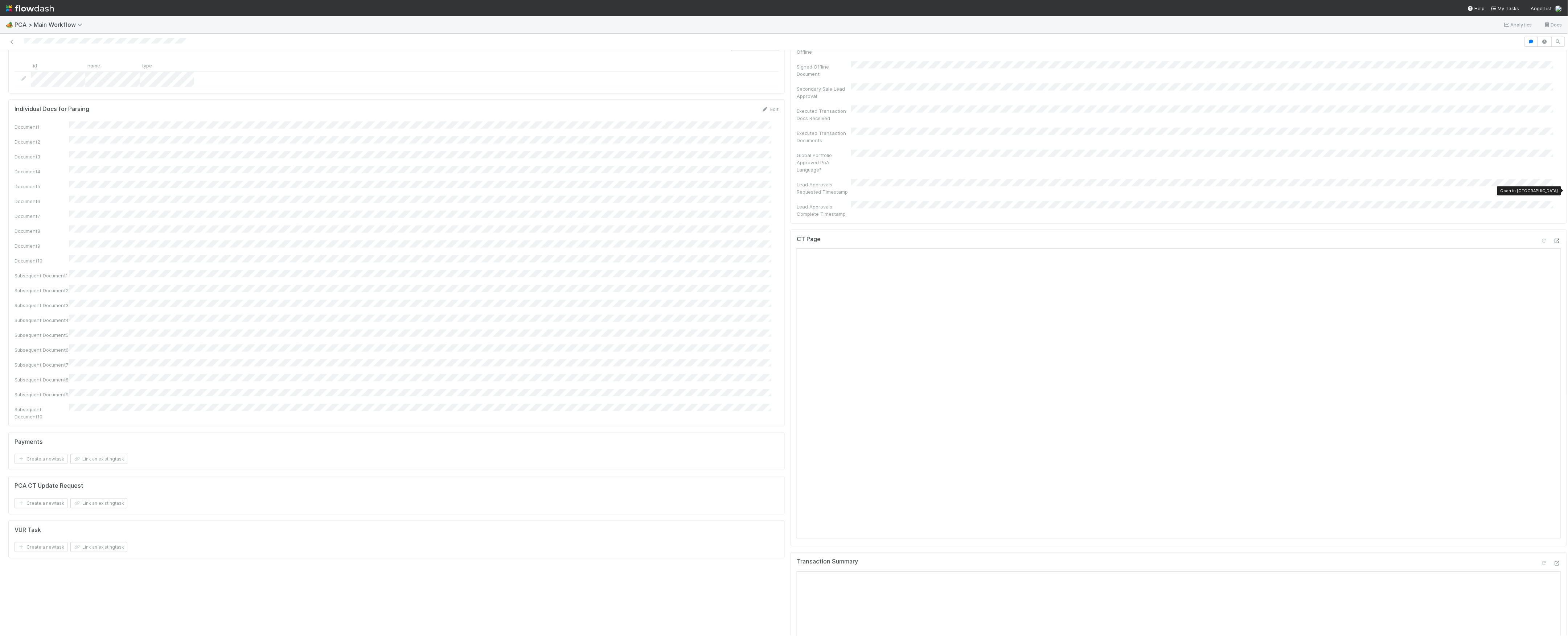
click at [1553, 239] on icon at bounding box center [1557, 241] width 7 height 5
click at [1553, 560] on div at bounding box center [1557, 564] width 7 height 7
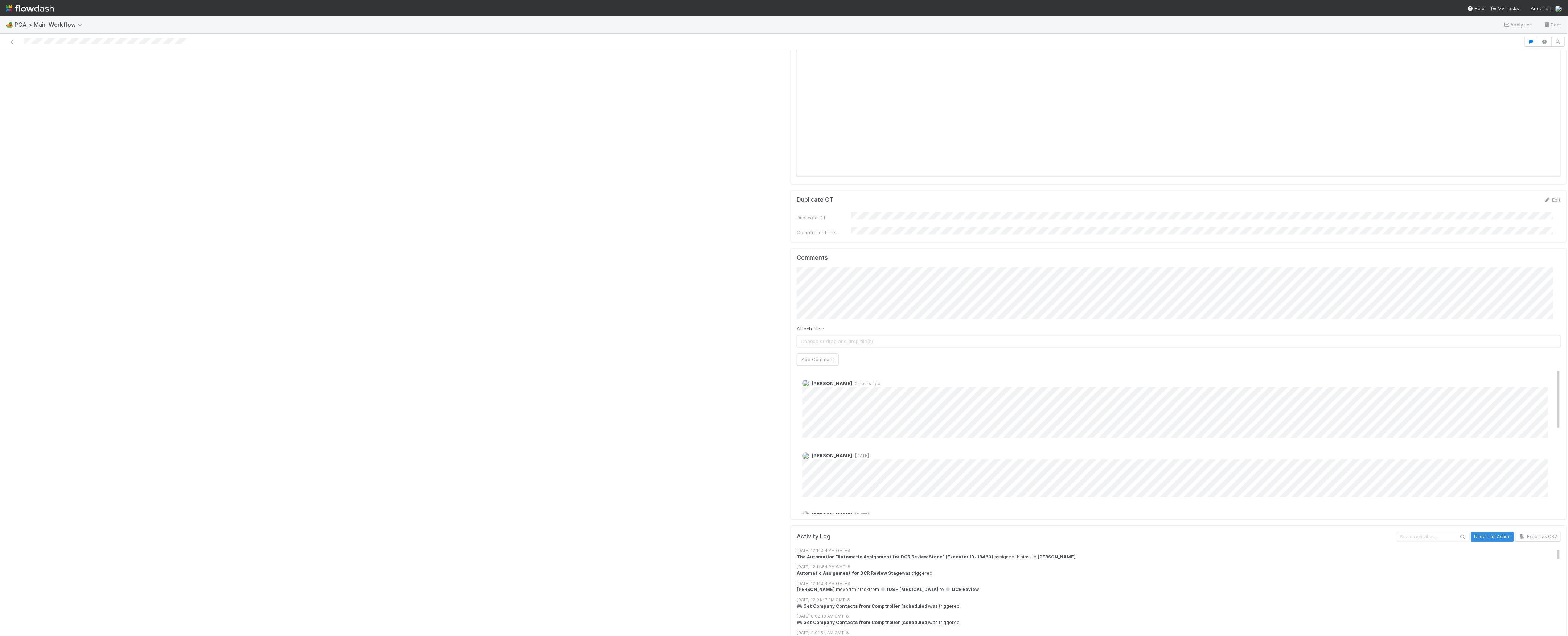
scroll to position [1257, 0]
click at [819, 350] on button "Add Comment" at bounding box center [817, 356] width 42 height 12
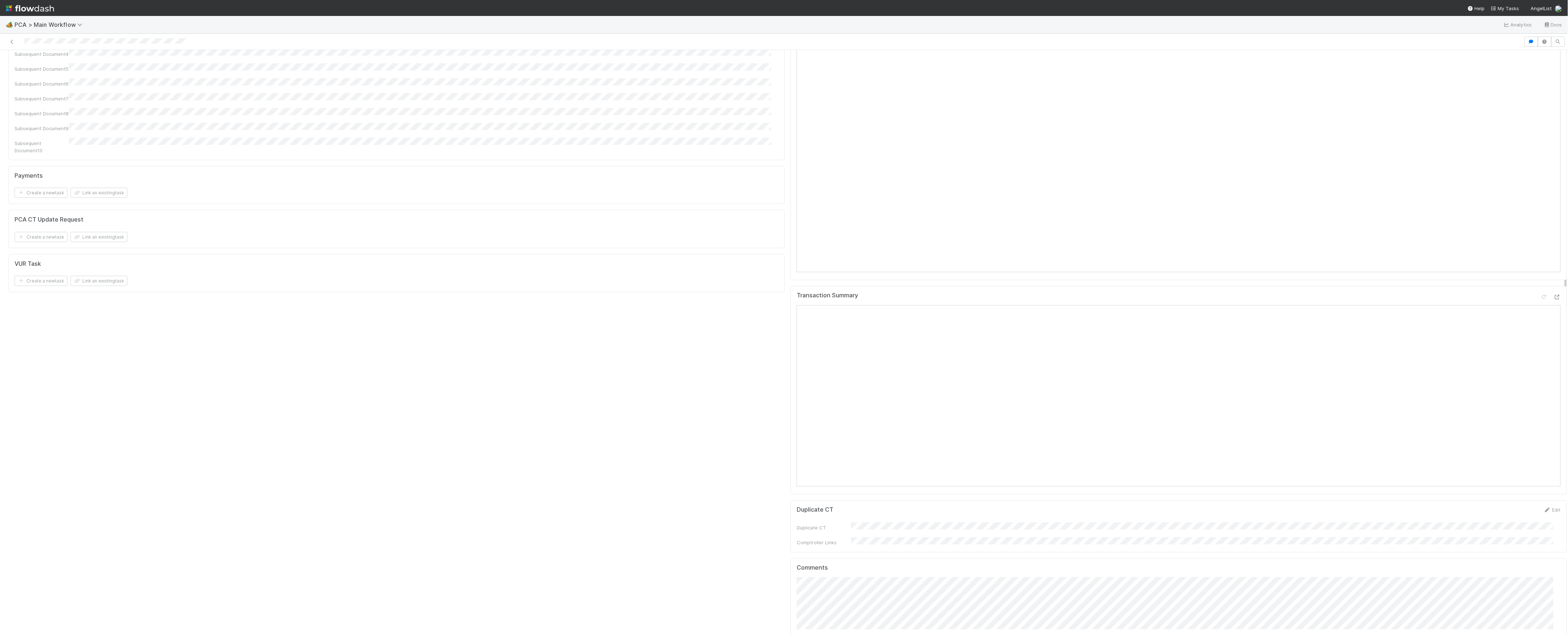
scroll to position [1064, 0]
click at [808, 578] on link "Edit" at bounding box center [812, 581] width 9 height 6
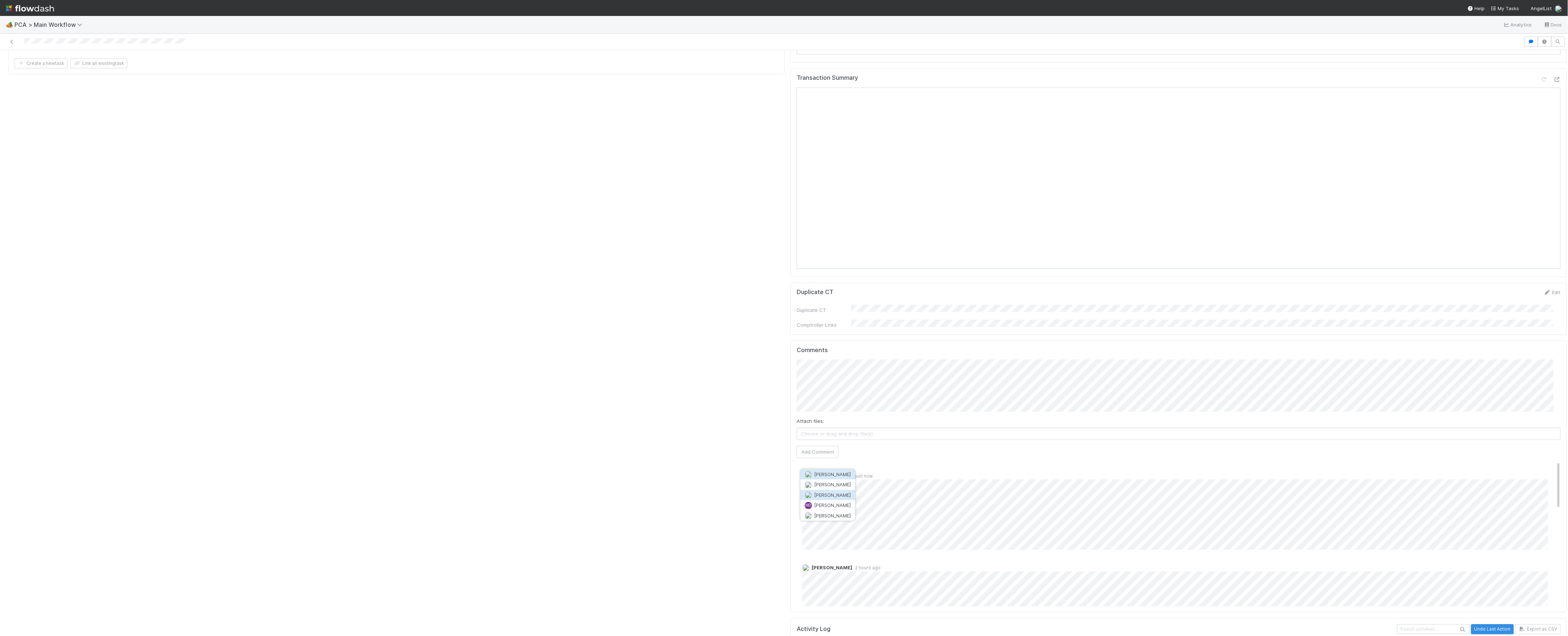
click at [836, 498] on button "Michael Capilitan" at bounding box center [828, 495] width 55 height 10
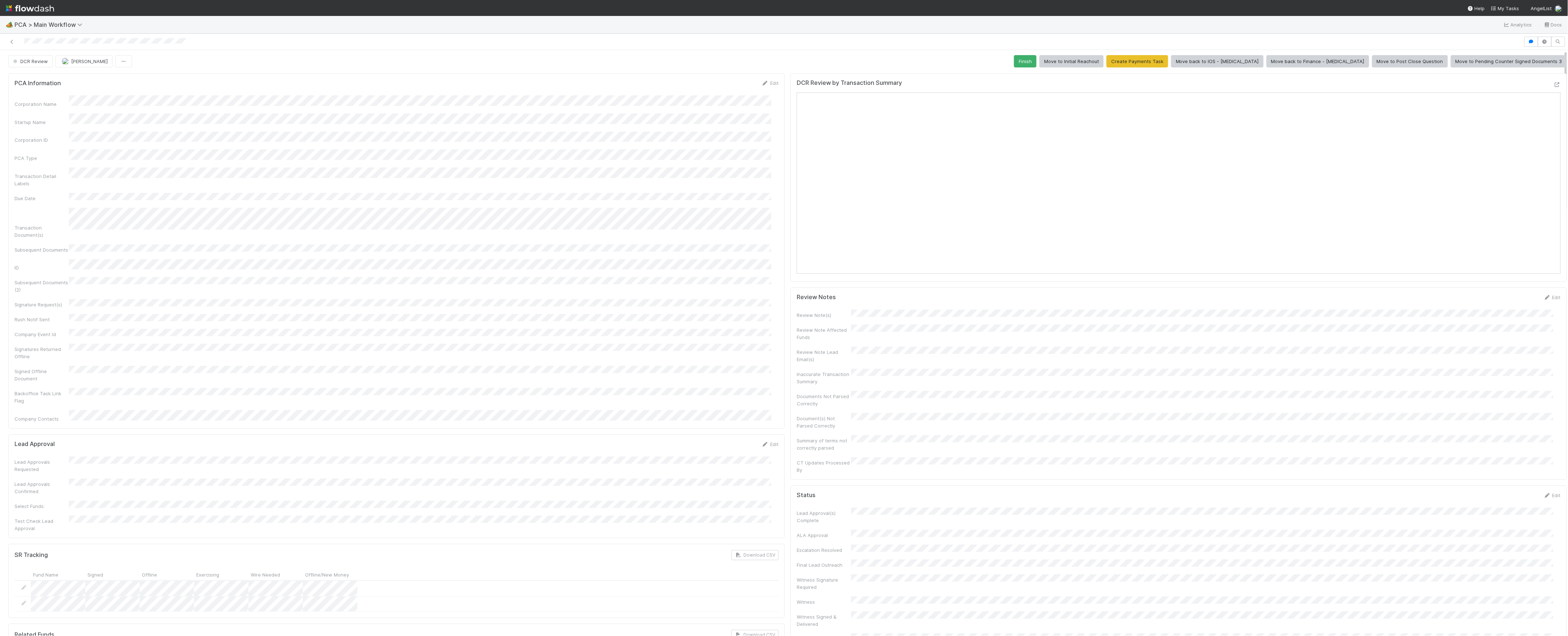
scroll to position [0, 0]
click at [1037, 65] on button "Finish" at bounding box center [1025, 62] width 23 height 12
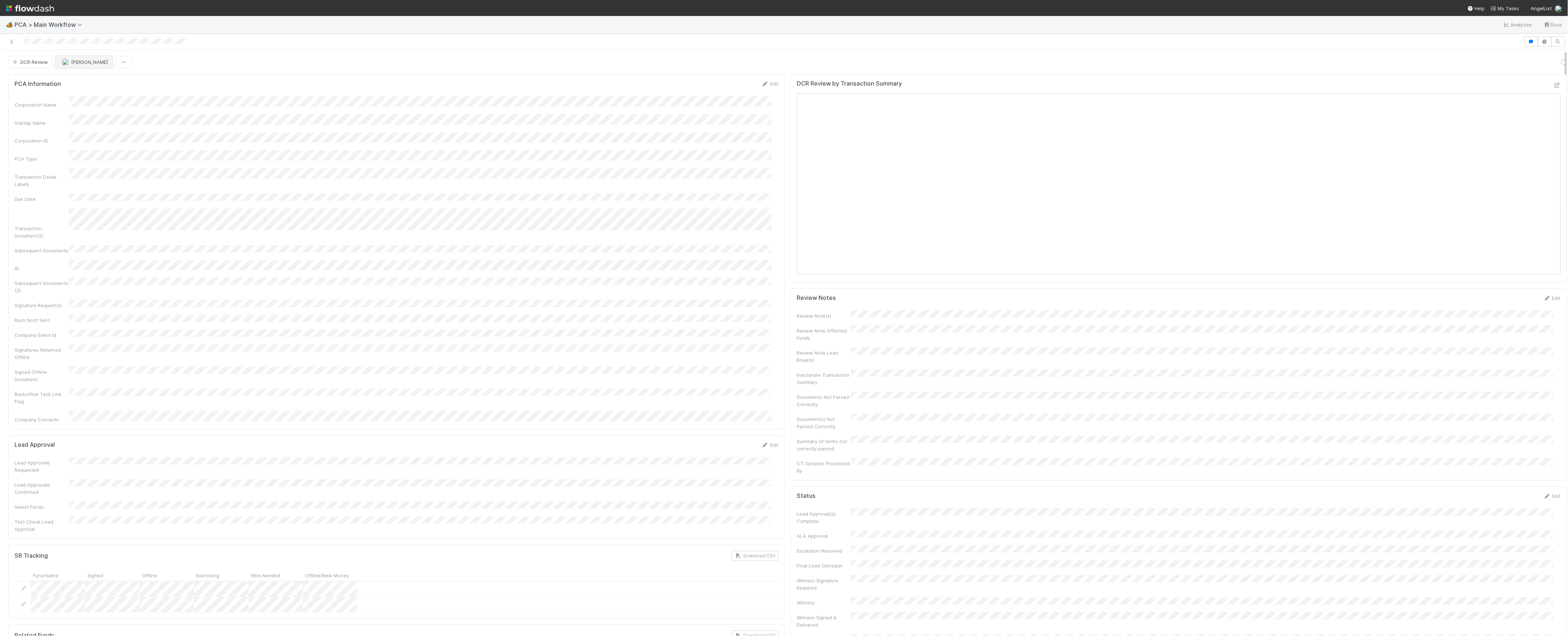
click at [79, 68] on button "[PERSON_NAME]" at bounding box center [84, 62] width 57 height 12
click at [76, 60] on span "[PERSON_NAME]" at bounding box center [87, 62] width 37 height 6
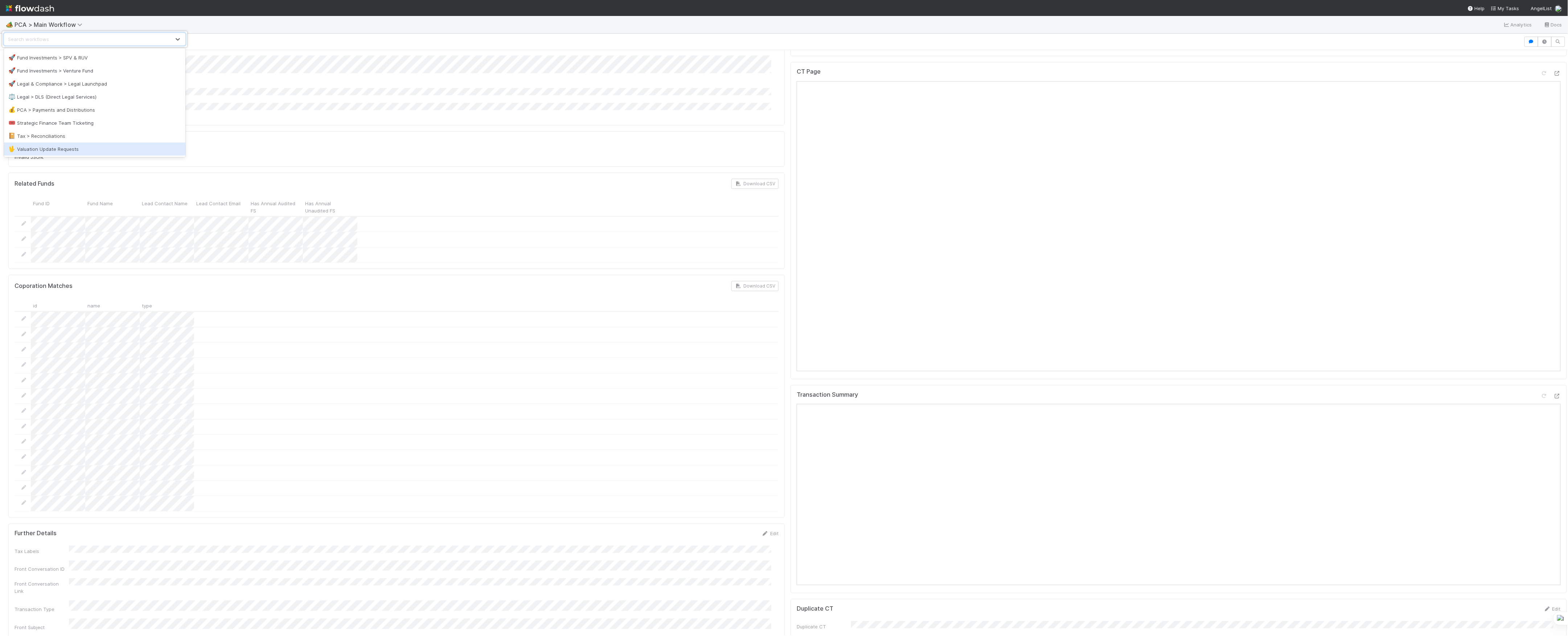
click at [780, 480] on div "option Valuation Update Requests focused, 18 of 18. 18 results available. Use U…" at bounding box center [784, 318] width 1568 height 636
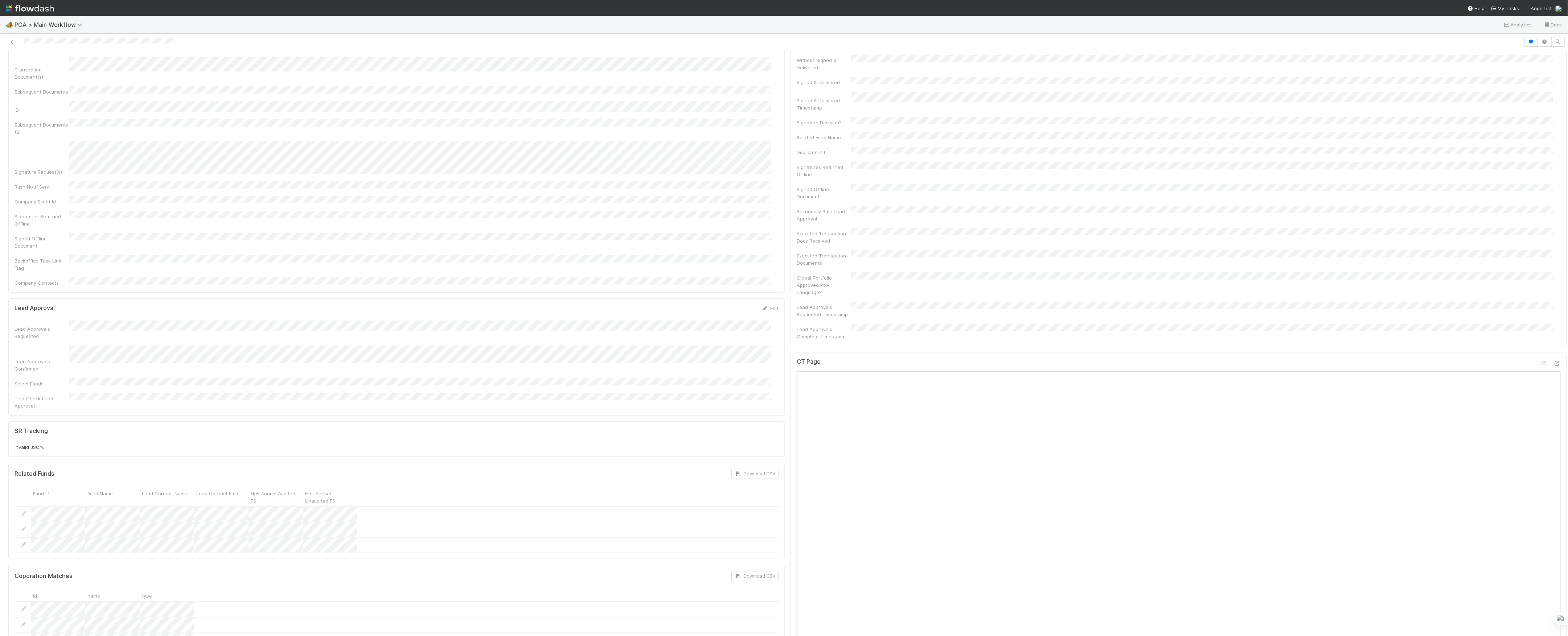
scroll to position [0, 0]
click at [69, 25] on span "PCA > Main Workflow" at bounding box center [50, 25] width 71 height 7
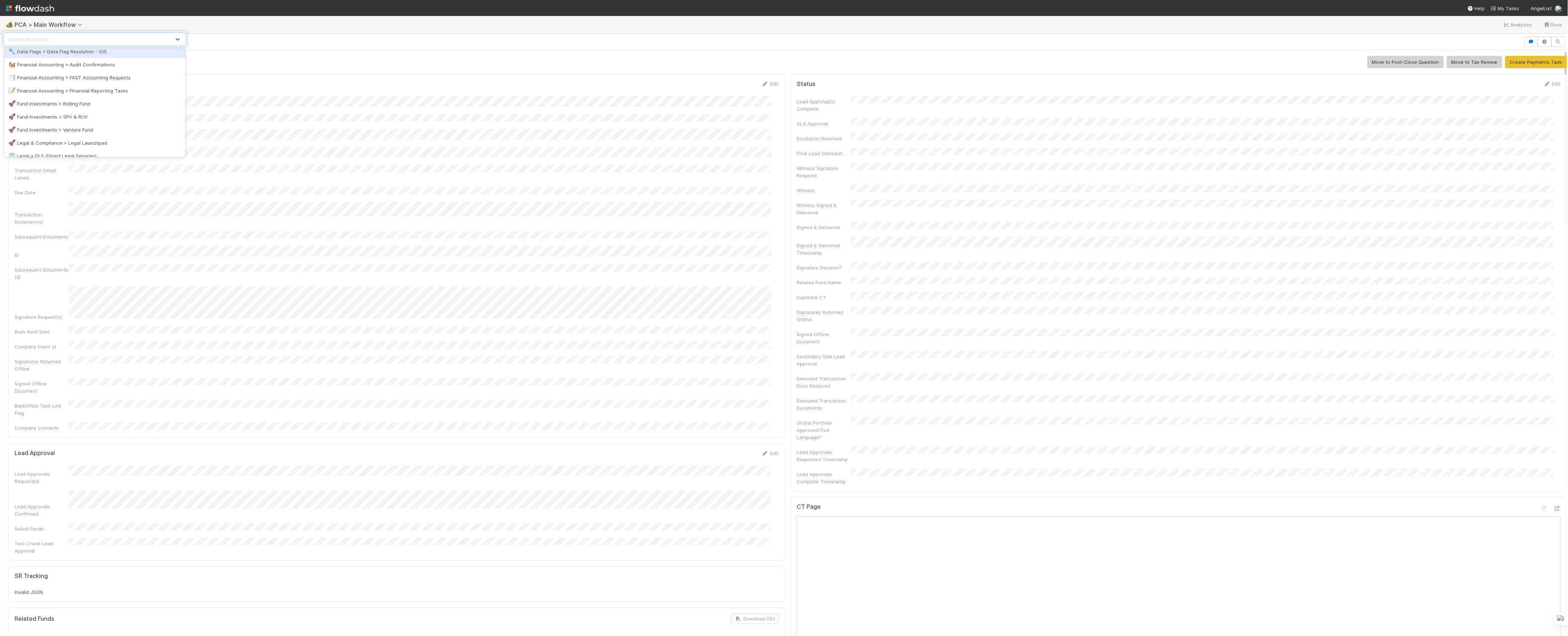
scroll to position [136, 0]
click at [66, 153] on div "🖖 Valuation Update Requests" at bounding box center [95, 149] width 181 height 13
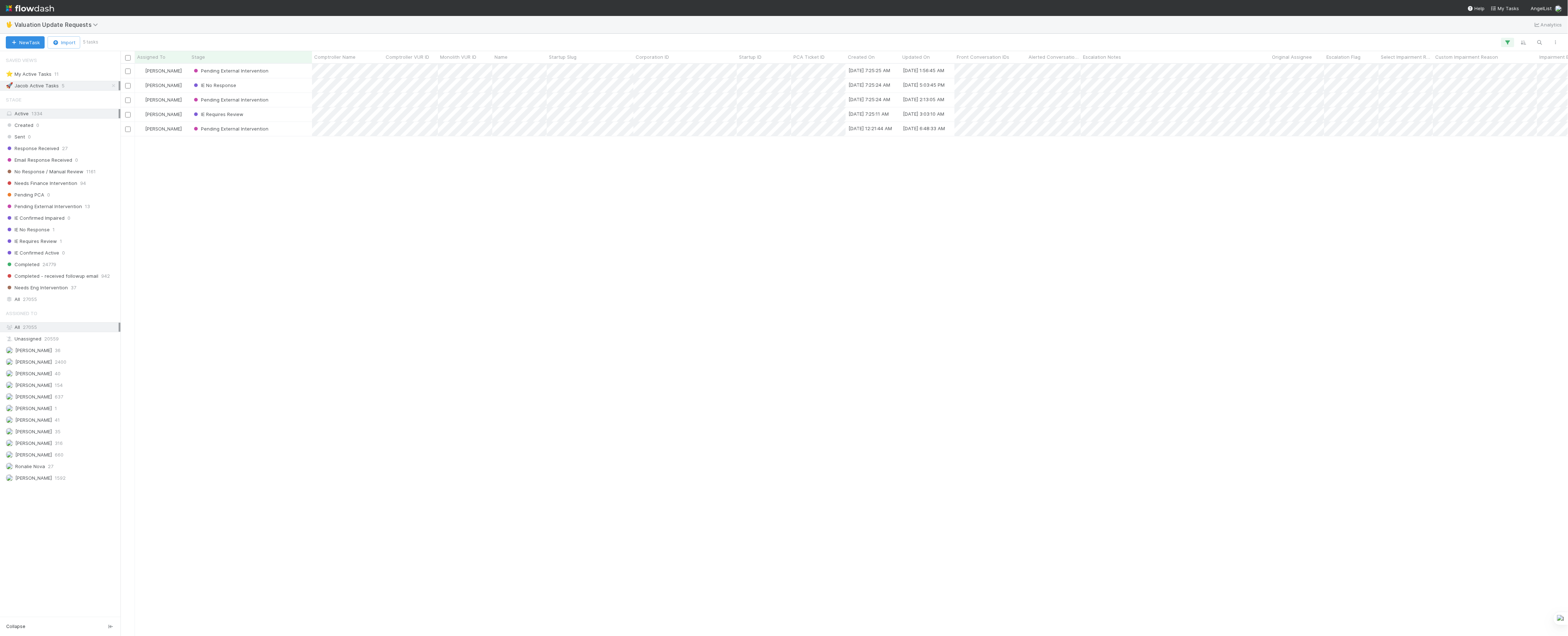
scroll to position [8, 8]
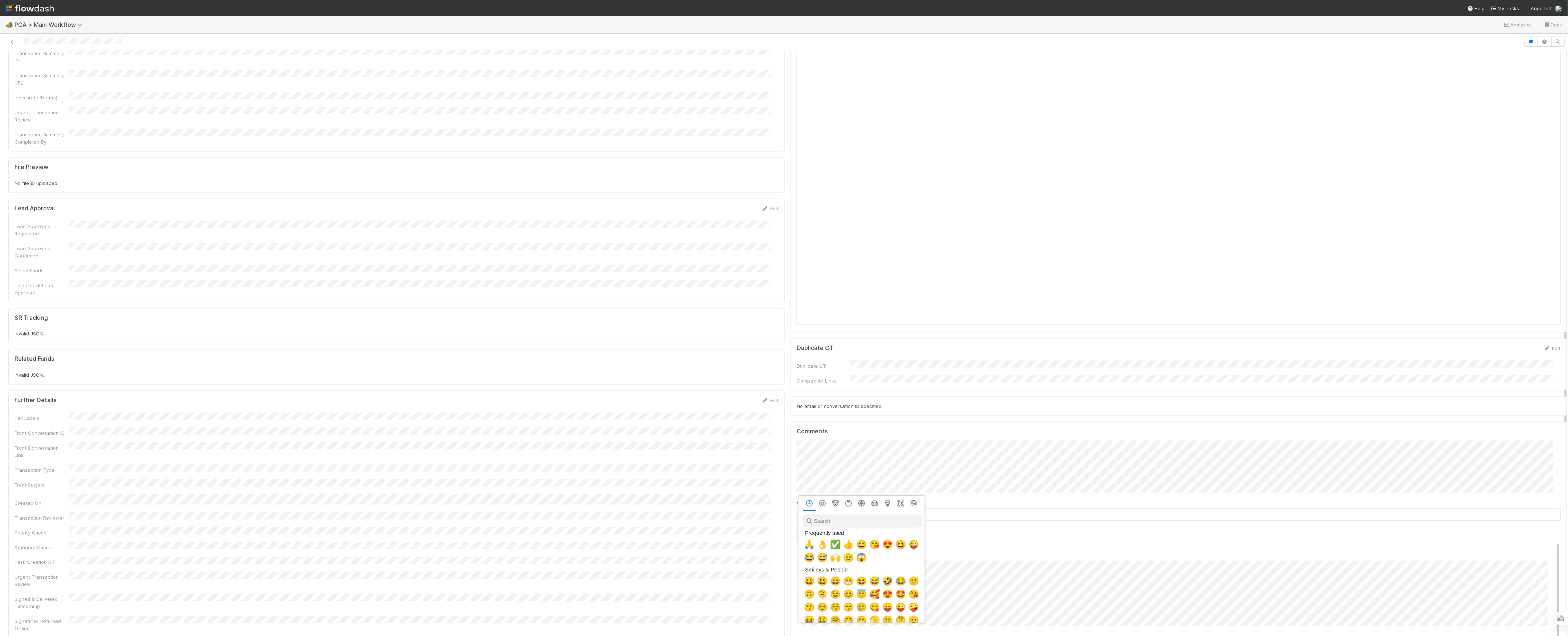
scroll to position [0, 4]
click at [806, 543] on span "🙏" at bounding box center [808, 545] width 11 height 10
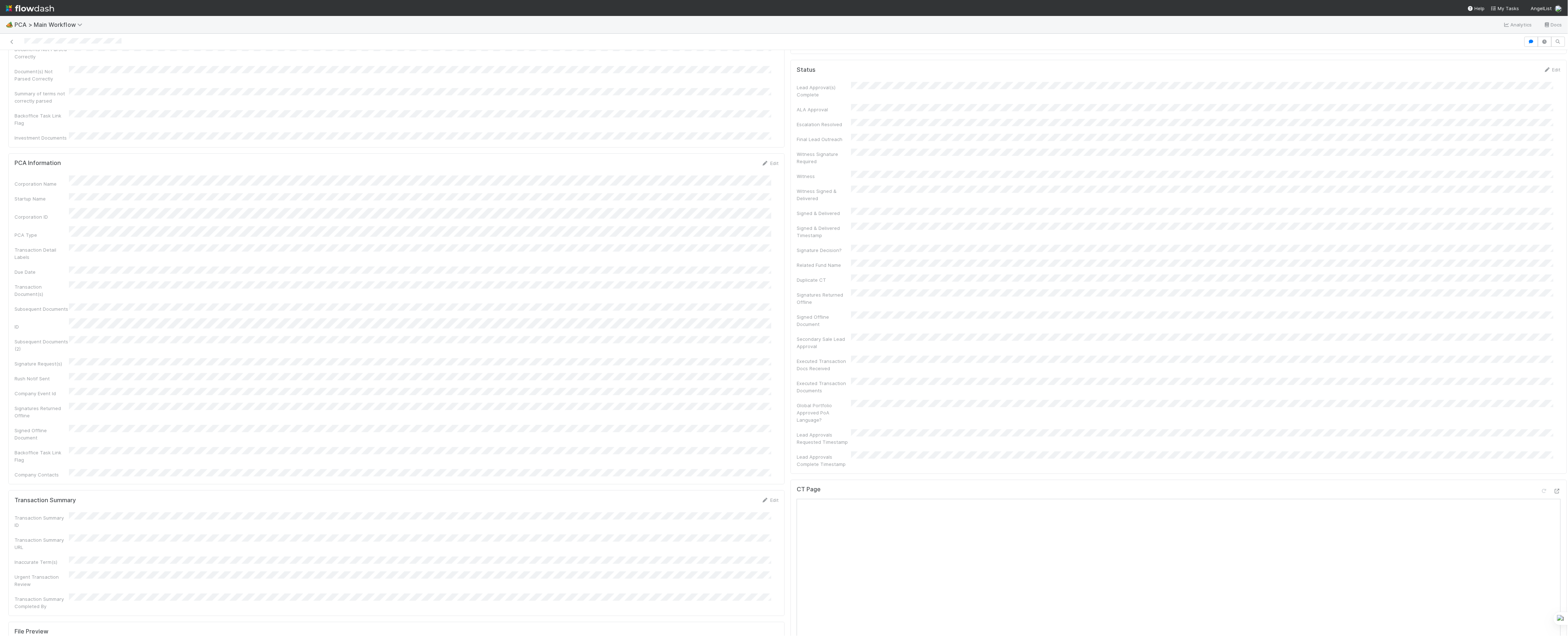
scroll to position [145, 0]
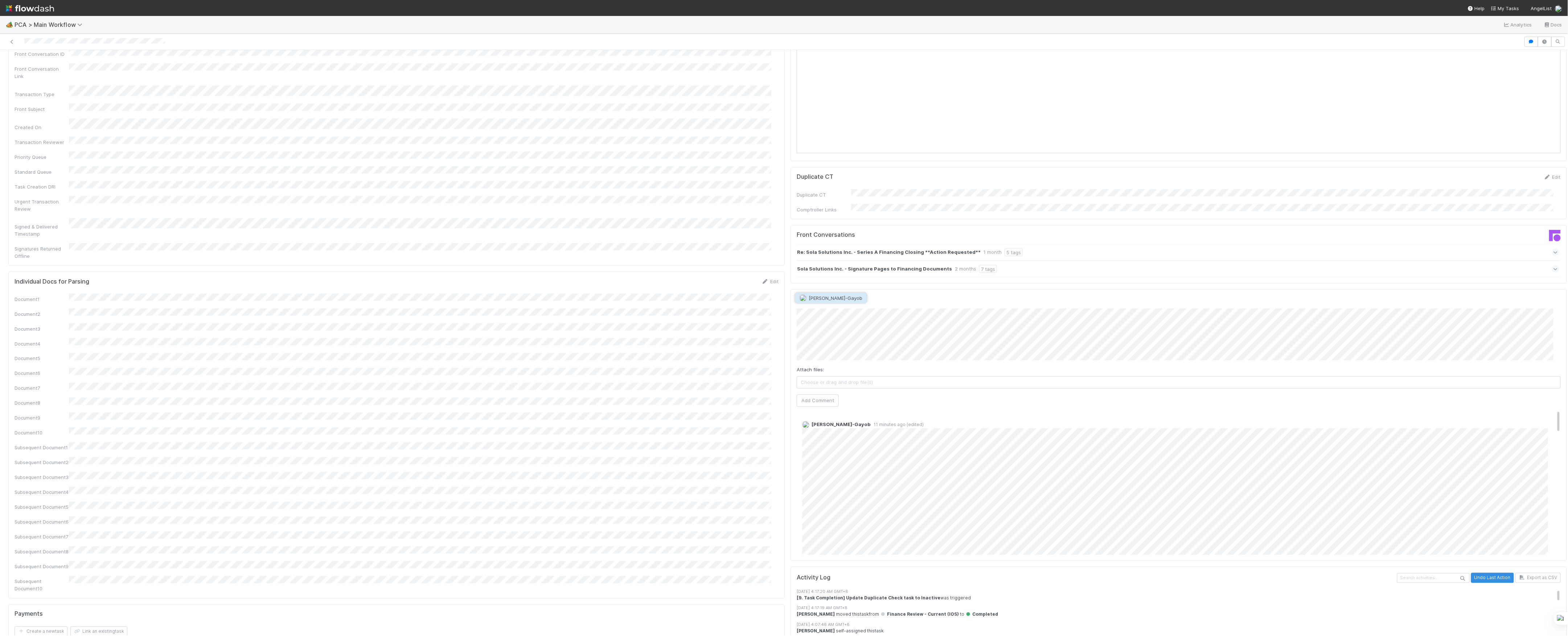
click at [851, 301] on button "[PERSON_NAME]-Gayob" at bounding box center [831, 298] width 72 height 10
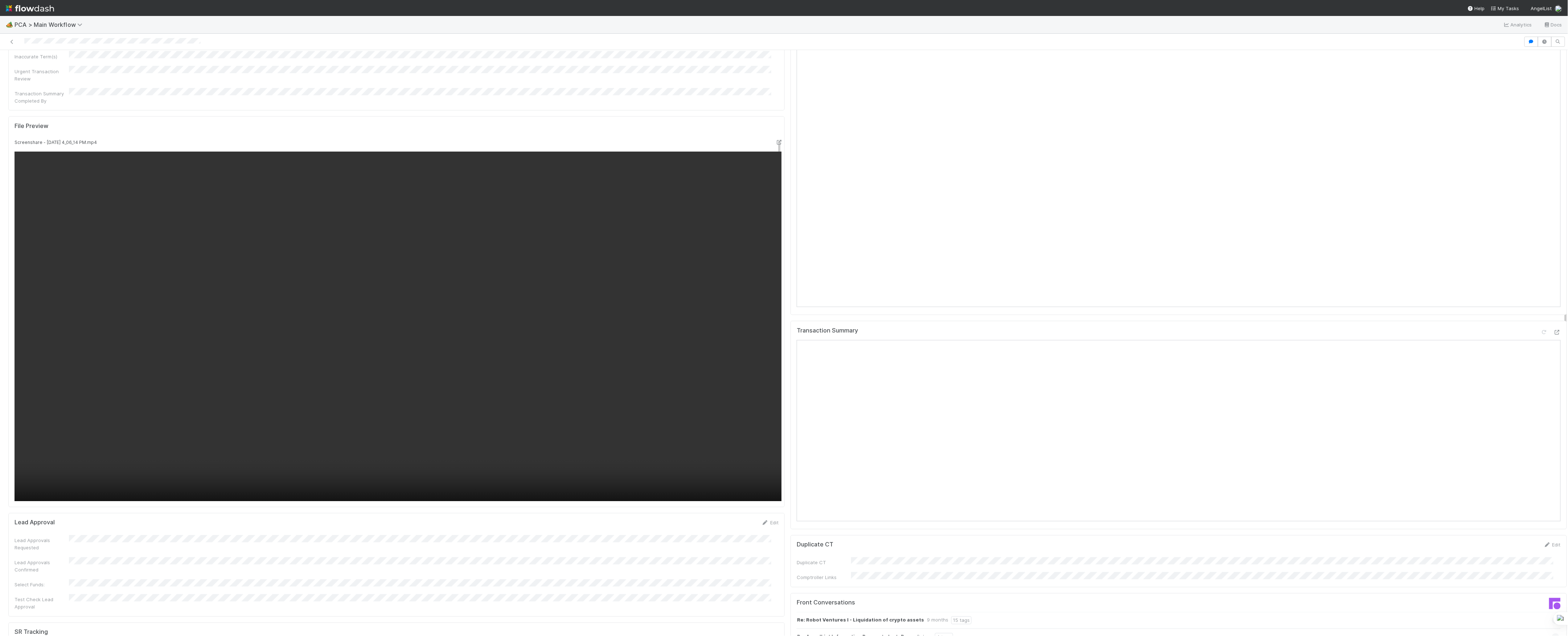
scroll to position [597, 0]
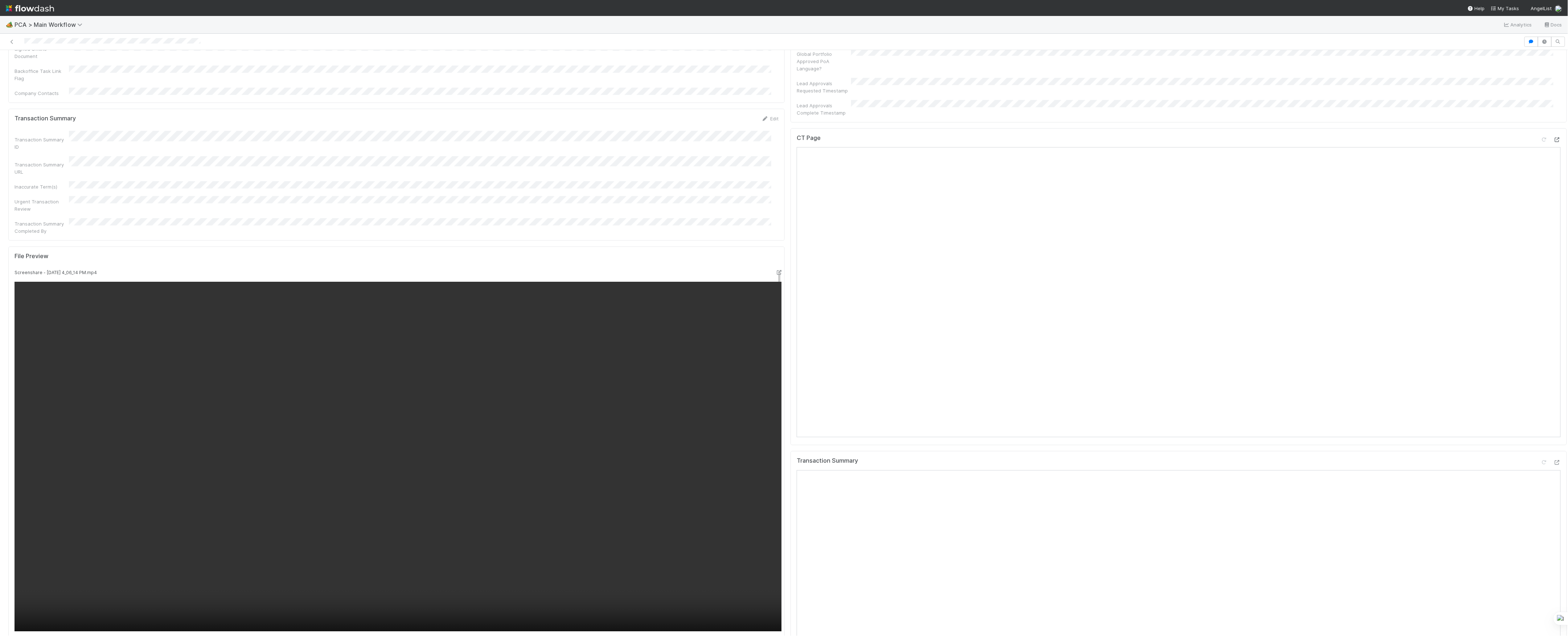
click at [1553, 138] on icon at bounding box center [1557, 140] width 7 height 5
click at [1553, 459] on div at bounding box center [1557, 463] width 7 height 7
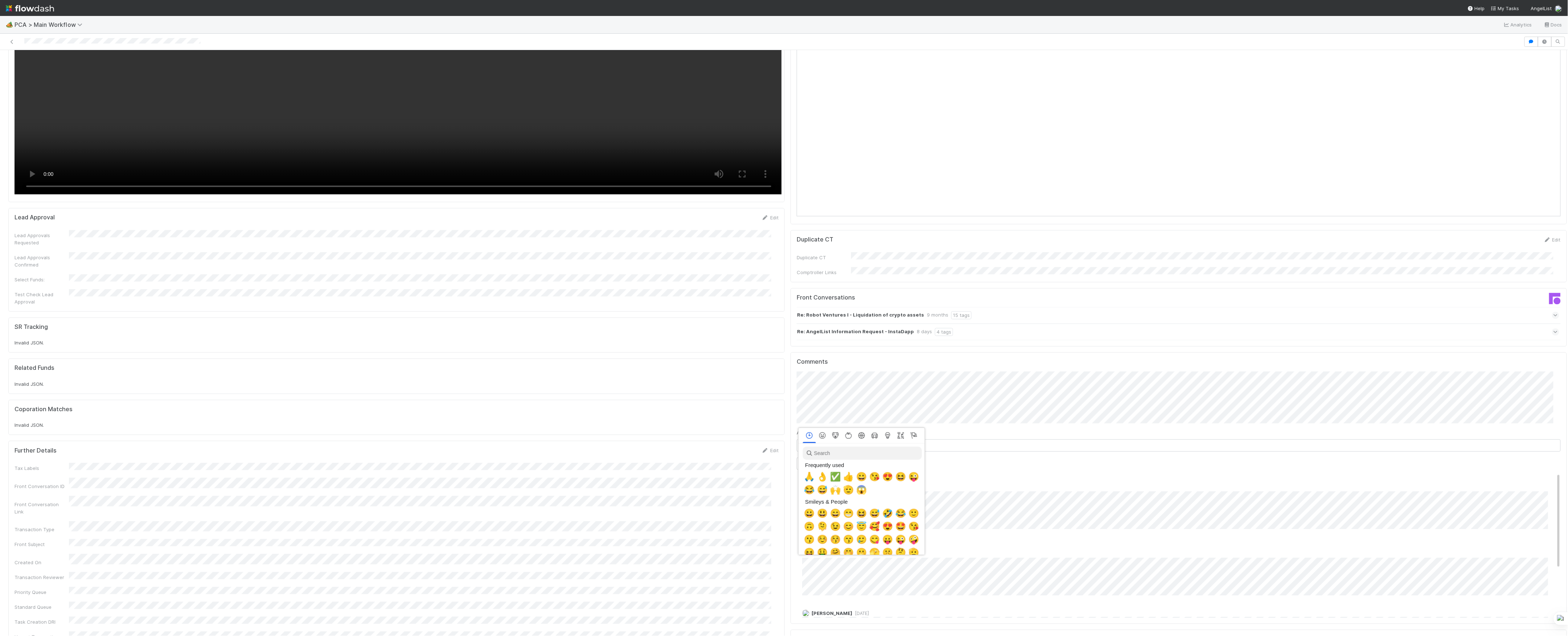
scroll to position [0, 4]
click at [803, 479] on span "🙏" at bounding box center [808, 477] width 11 height 10
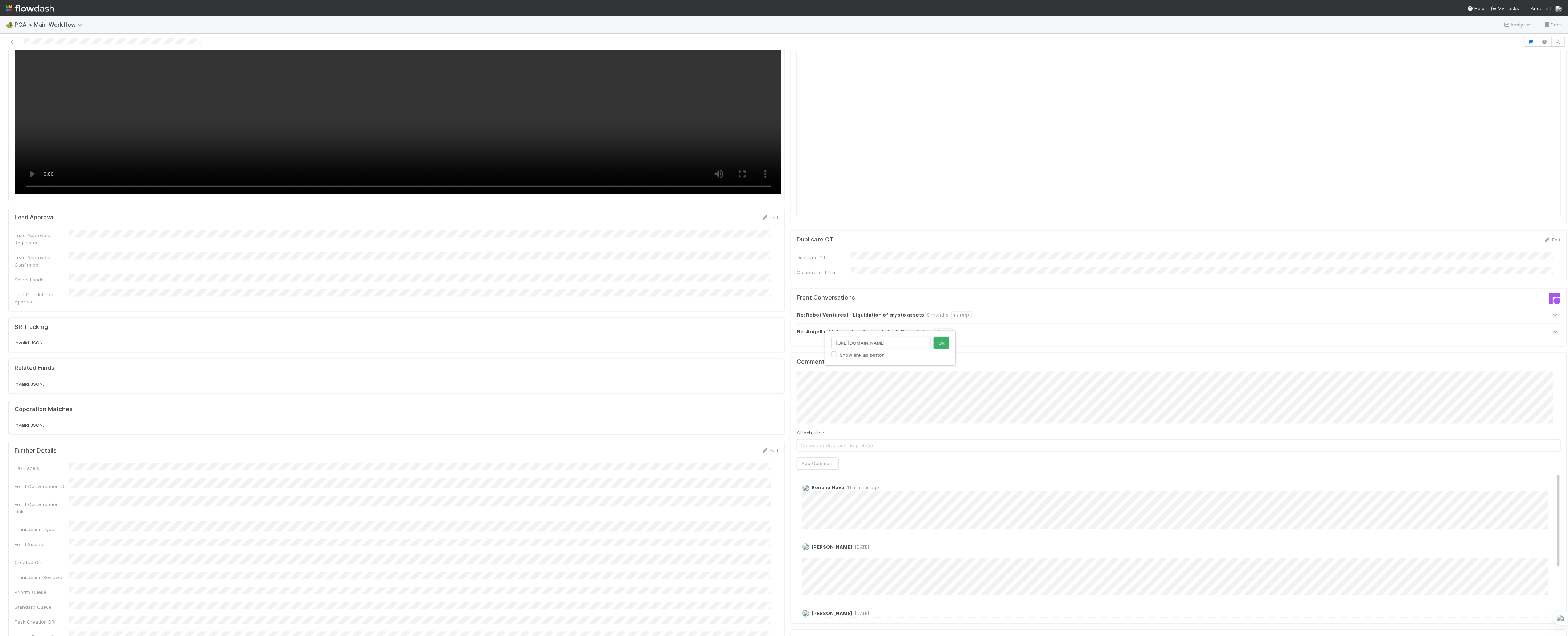
click button "Ok" at bounding box center [942, 343] width 16 height 12
click at [807, 458] on button "Add Comment" at bounding box center [817, 464] width 42 height 12
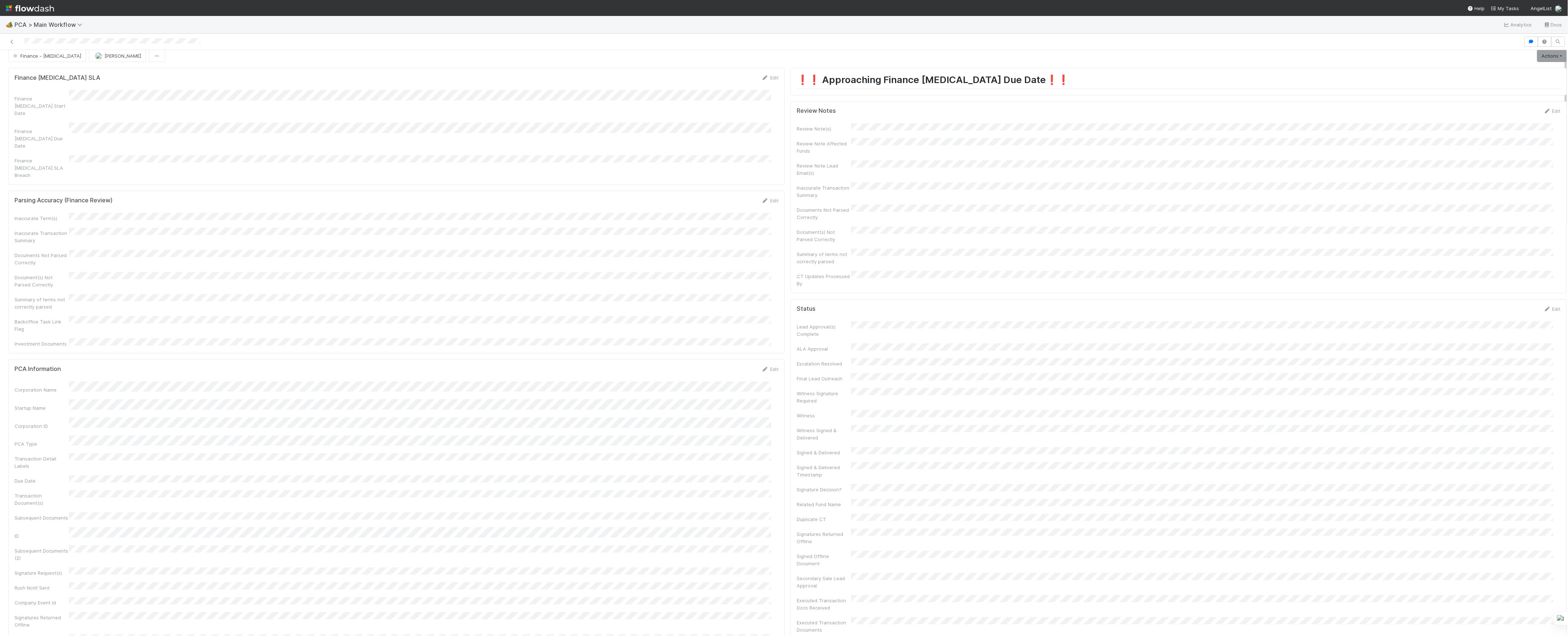
scroll to position [0, 0]
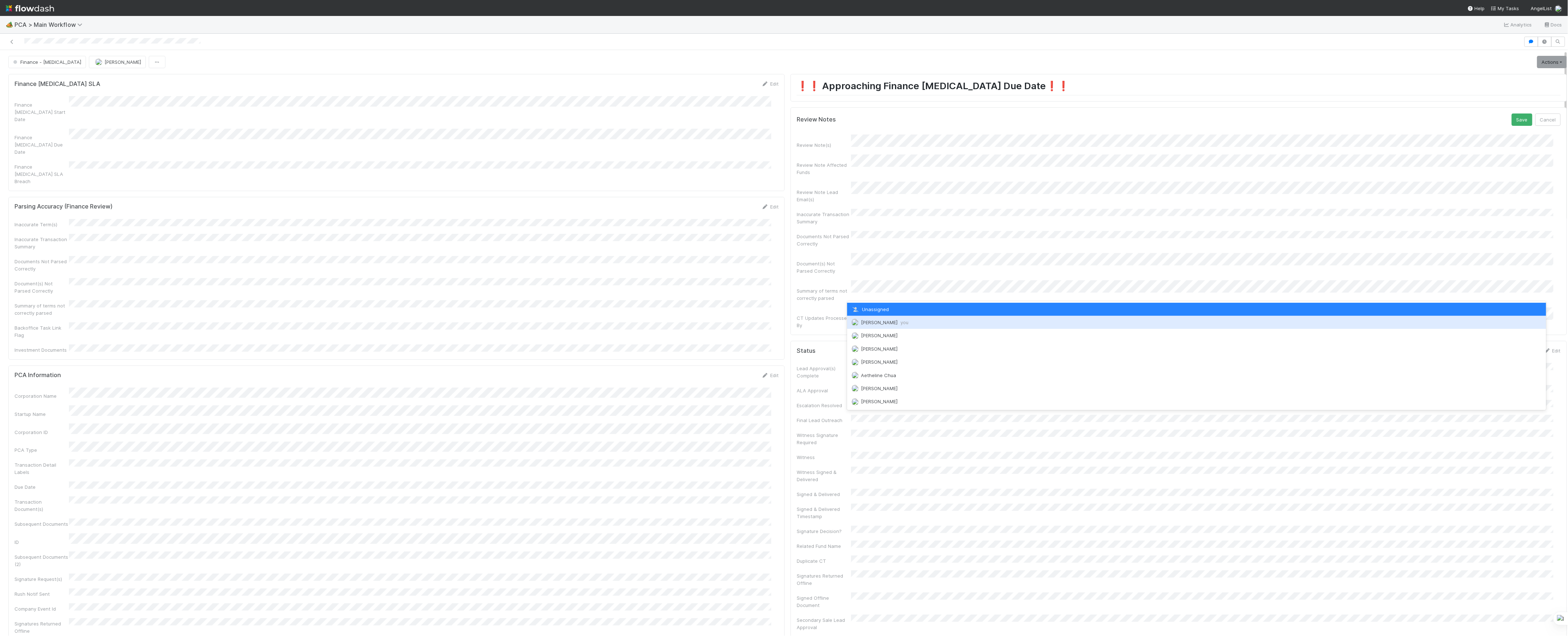
click at [873, 318] on div "Marvey Fuentes you" at bounding box center [1197, 322] width 699 height 13
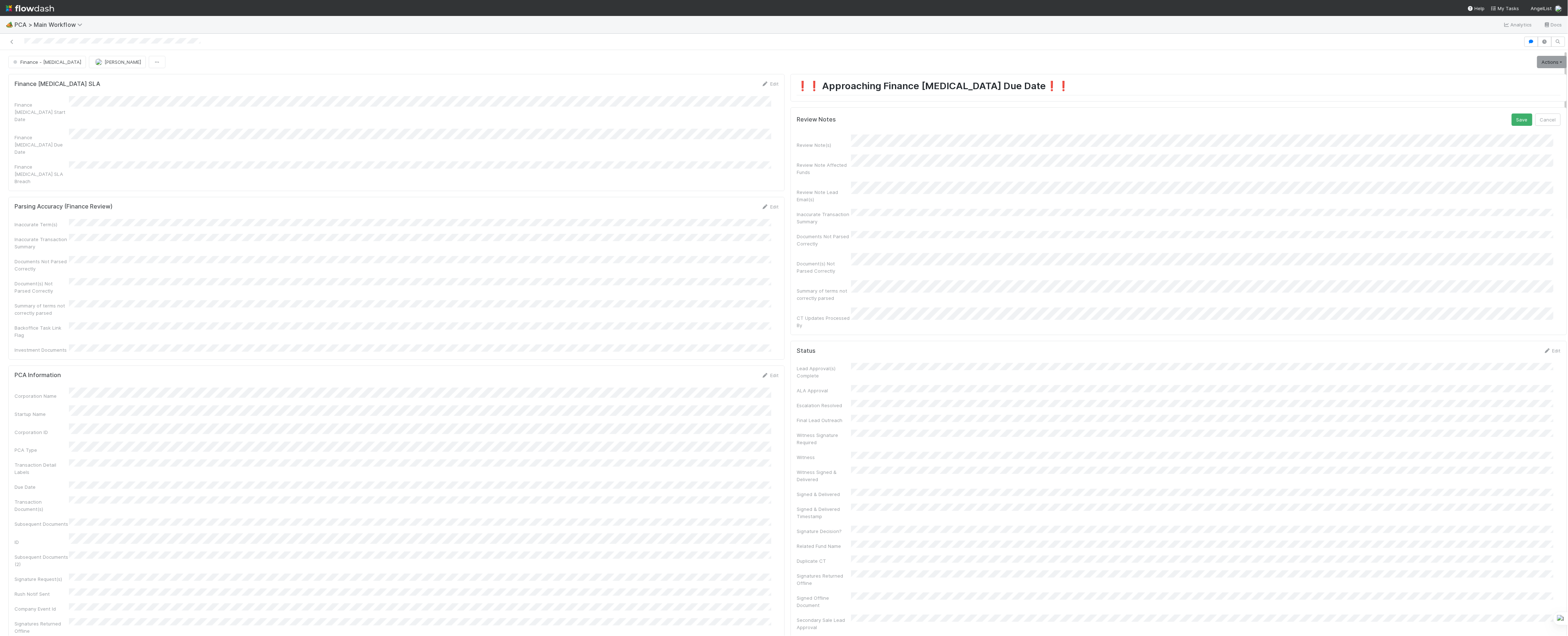
click at [1512, 114] on button "Save" at bounding box center [1522, 120] width 21 height 12
click at [1537, 60] on link "Actions" at bounding box center [1552, 62] width 30 height 12
click at [1465, 127] on button "Move to DCR Review" at bounding box center [1510, 128] width 117 height 10
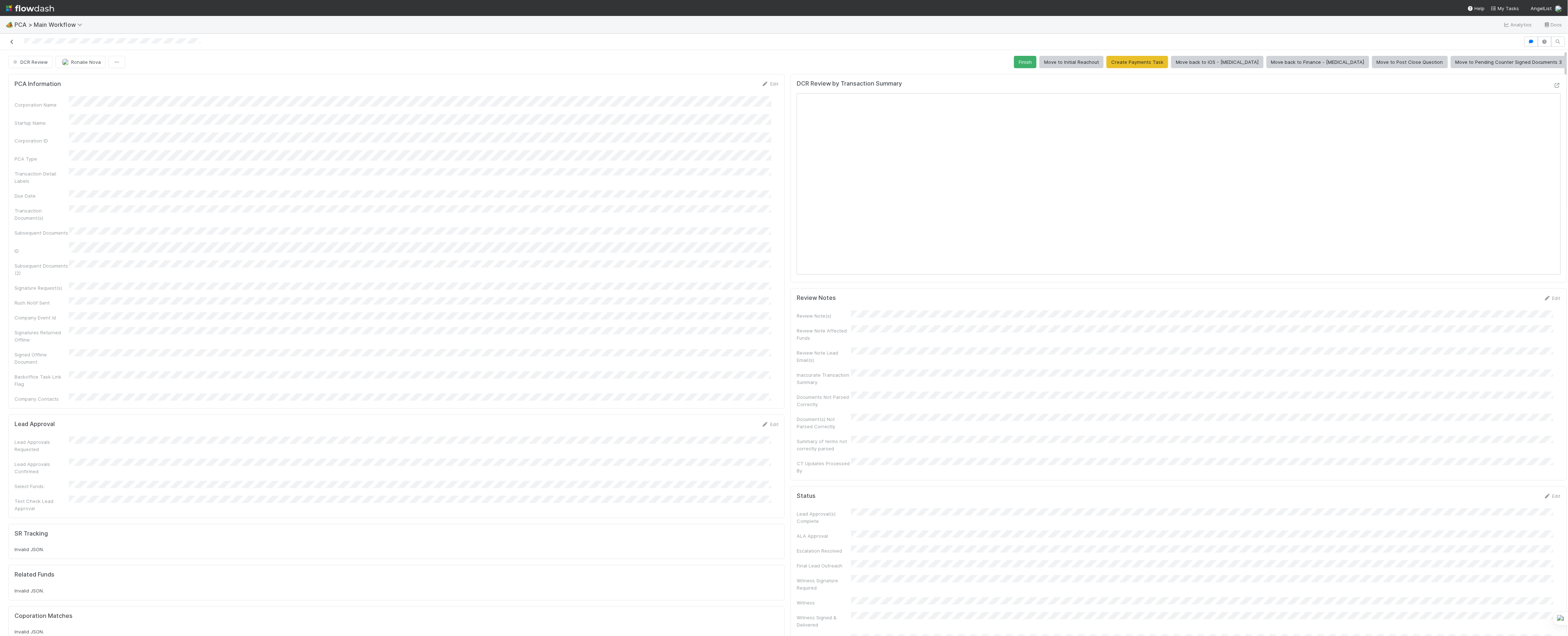
click at [12, 44] on icon at bounding box center [12, 42] width 7 height 5
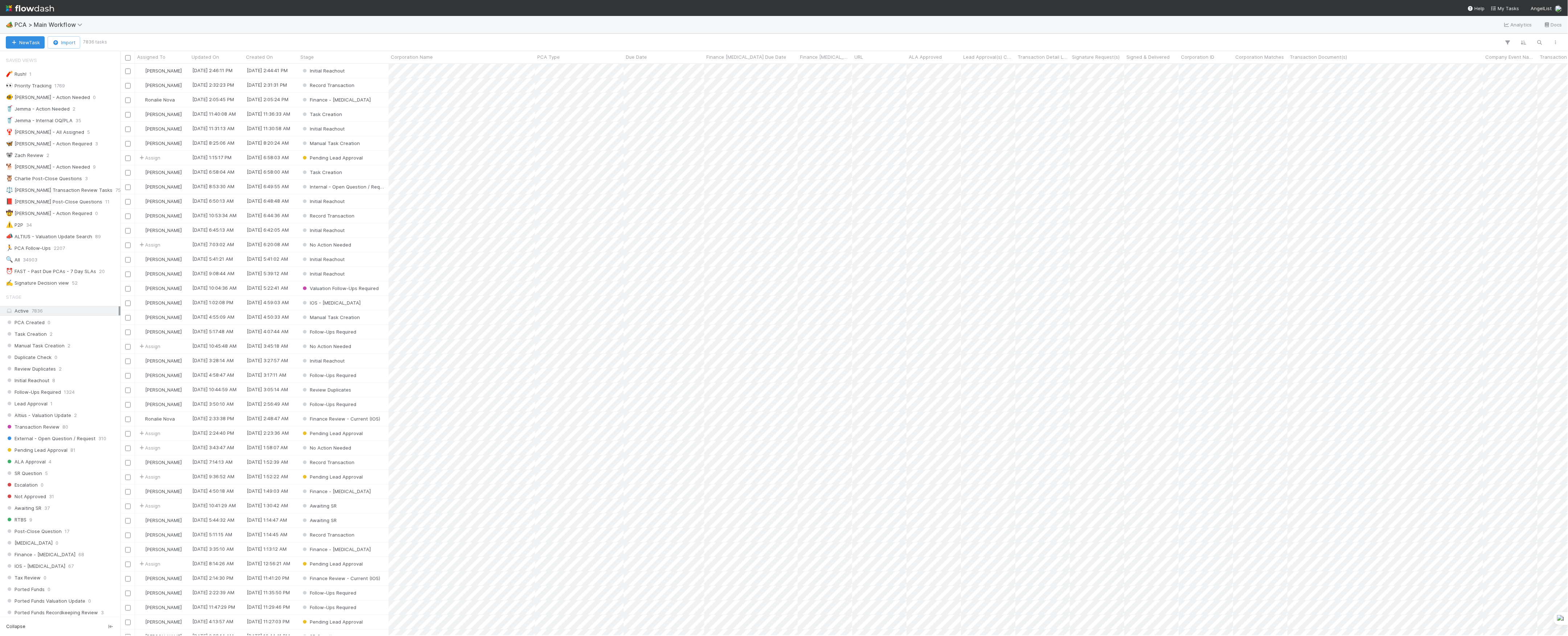
scroll to position [565, 1440]
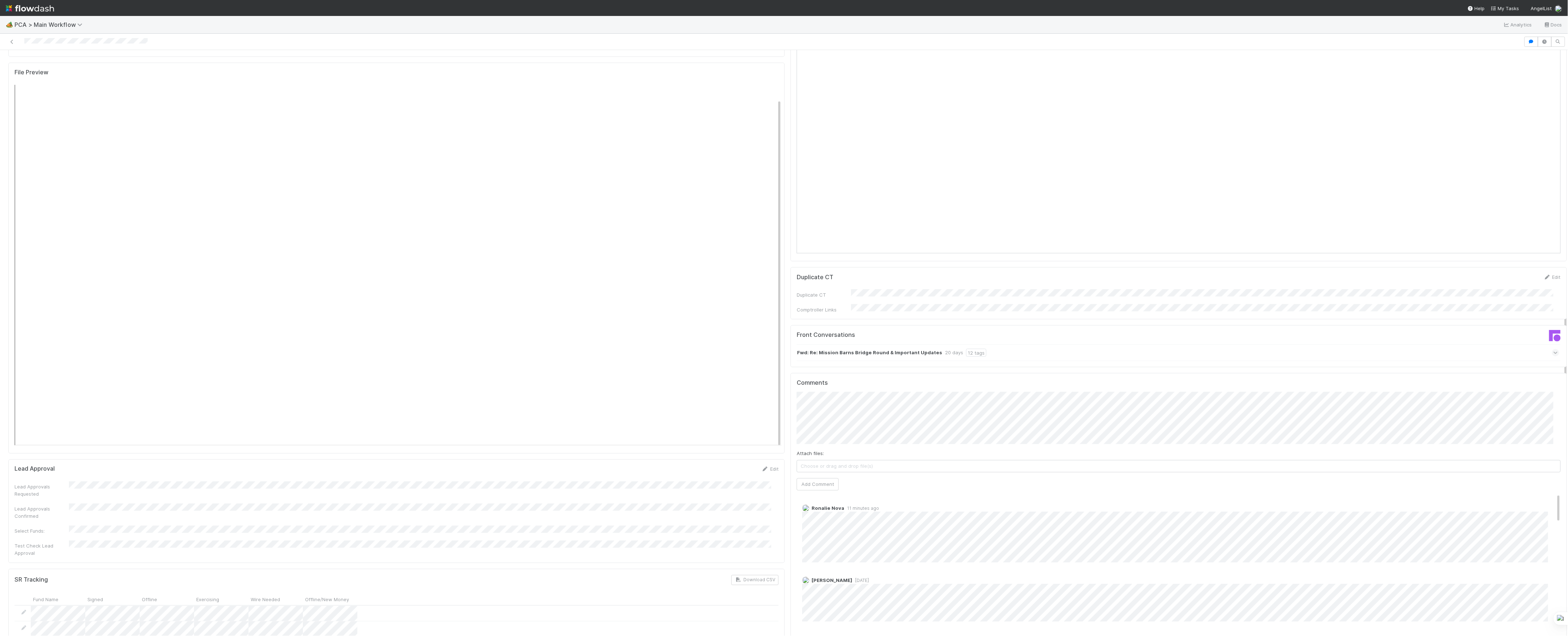
scroll to position [774, 0]
click at [807, 486] on button "Add Comment" at bounding box center [817, 492] width 42 height 12
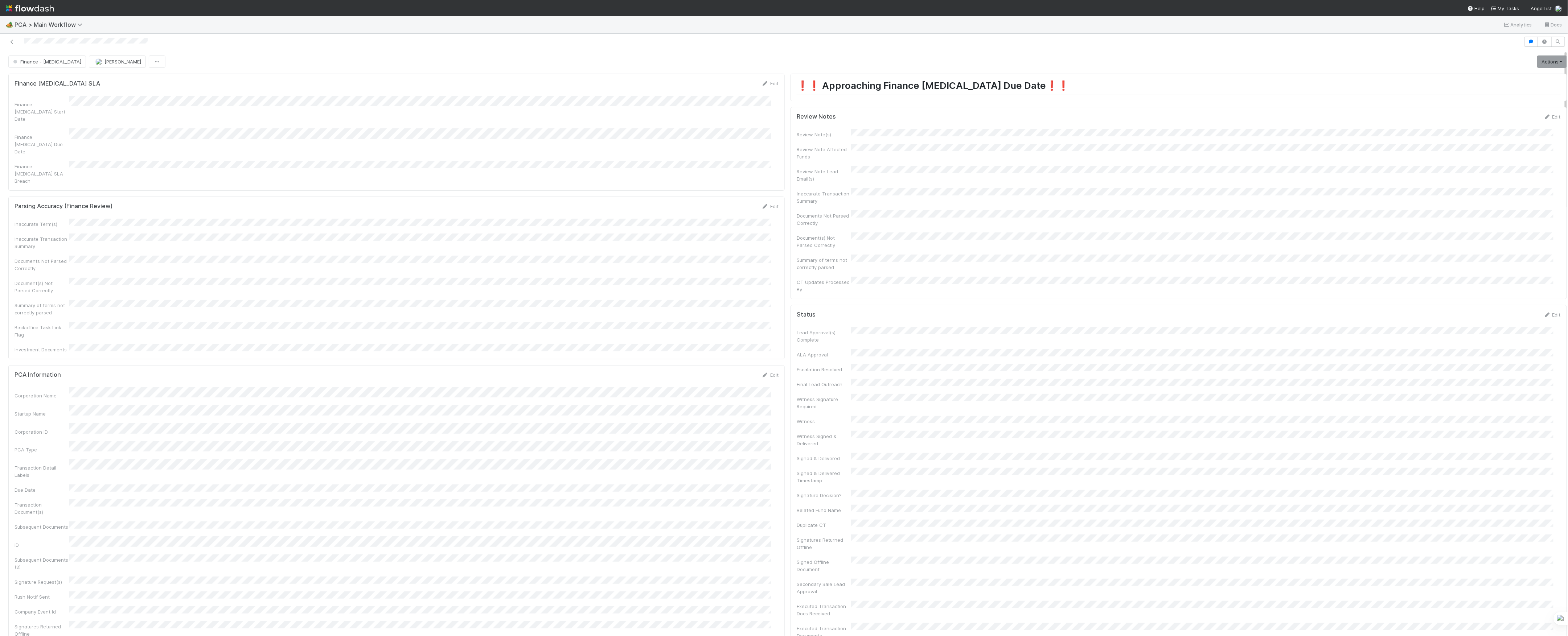
scroll to position [0, 0]
click at [56, 25] on span "PCA > Main Workflow" at bounding box center [50, 25] width 71 height 7
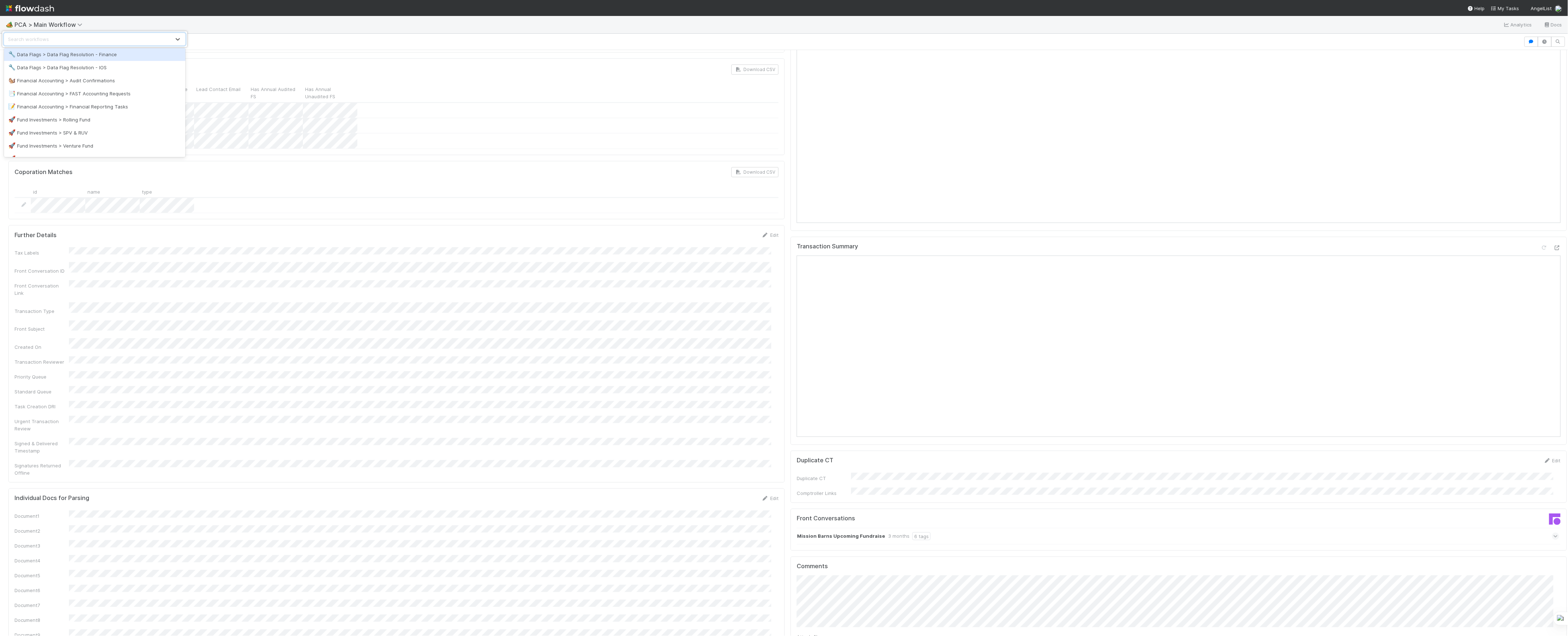
scroll to position [136, 0]
click at [313, 233] on div "option Valuation Update Requests focused, 18 of 18. 18 results available. Use U…" at bounding box center [784, 318] width 1568 height 636
click at [9, 41] on icon at bounding box center [12, 42] width 7 height 5
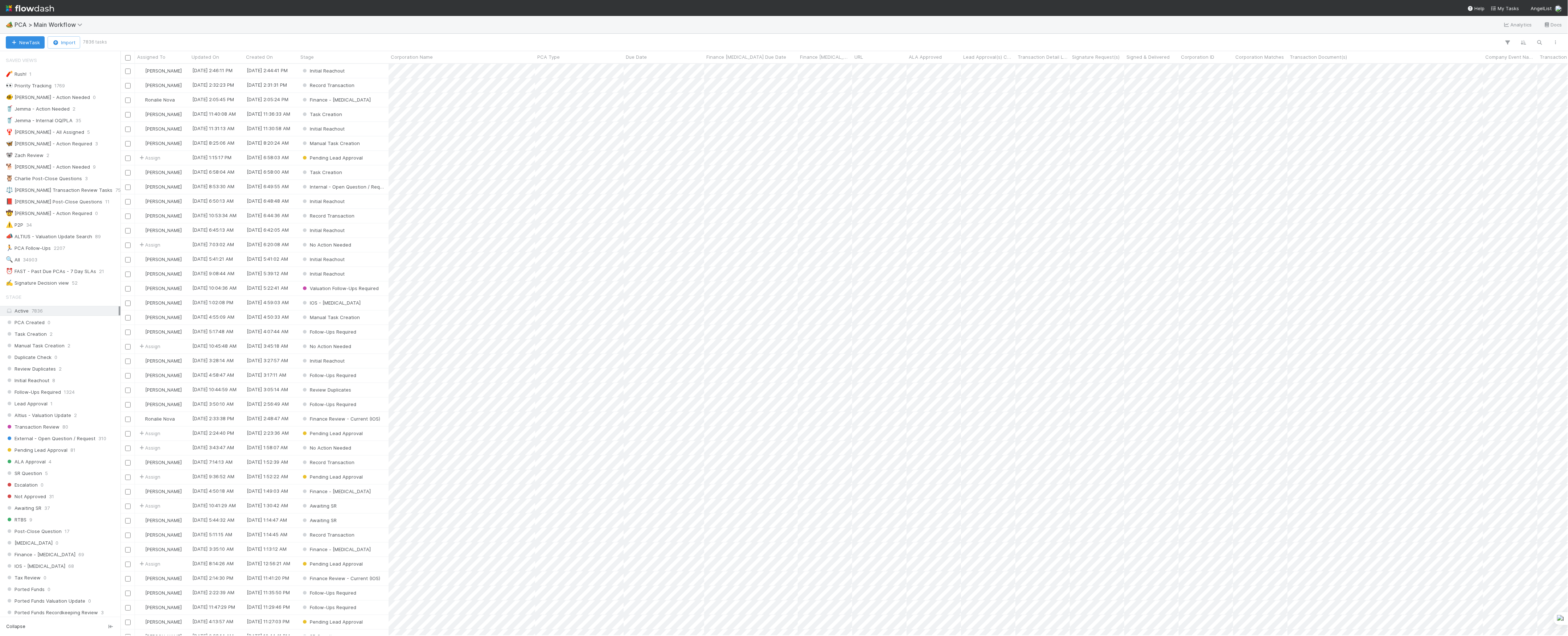
scroll to position [565, 1440]
click at [64, 272] on div "⏰ FAST - Past Due PCAs - 7 Day SLAs" at bounding box center [51, 271] width 90 height 9
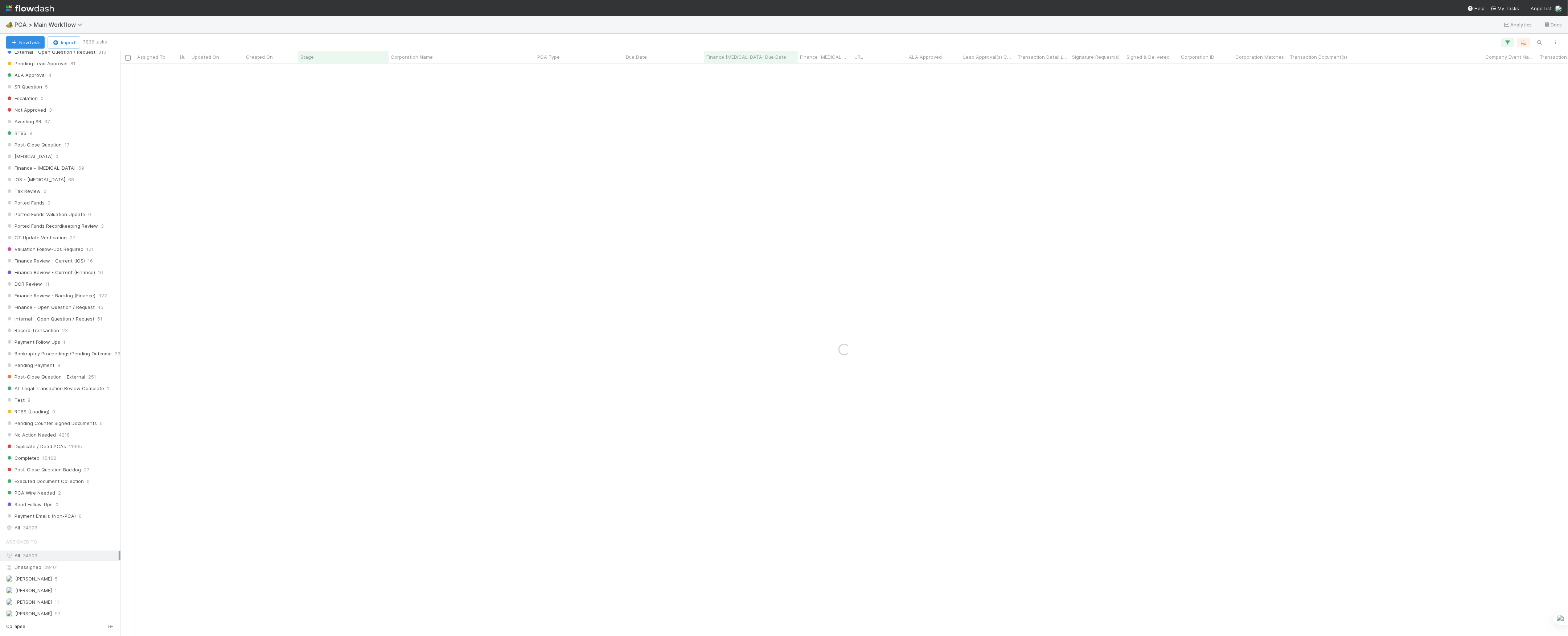
scroll to position [677, 0]
click at [51, 526] on span "[PERSON_NAME]" at bounding box center [29, 521] width 46 height 9
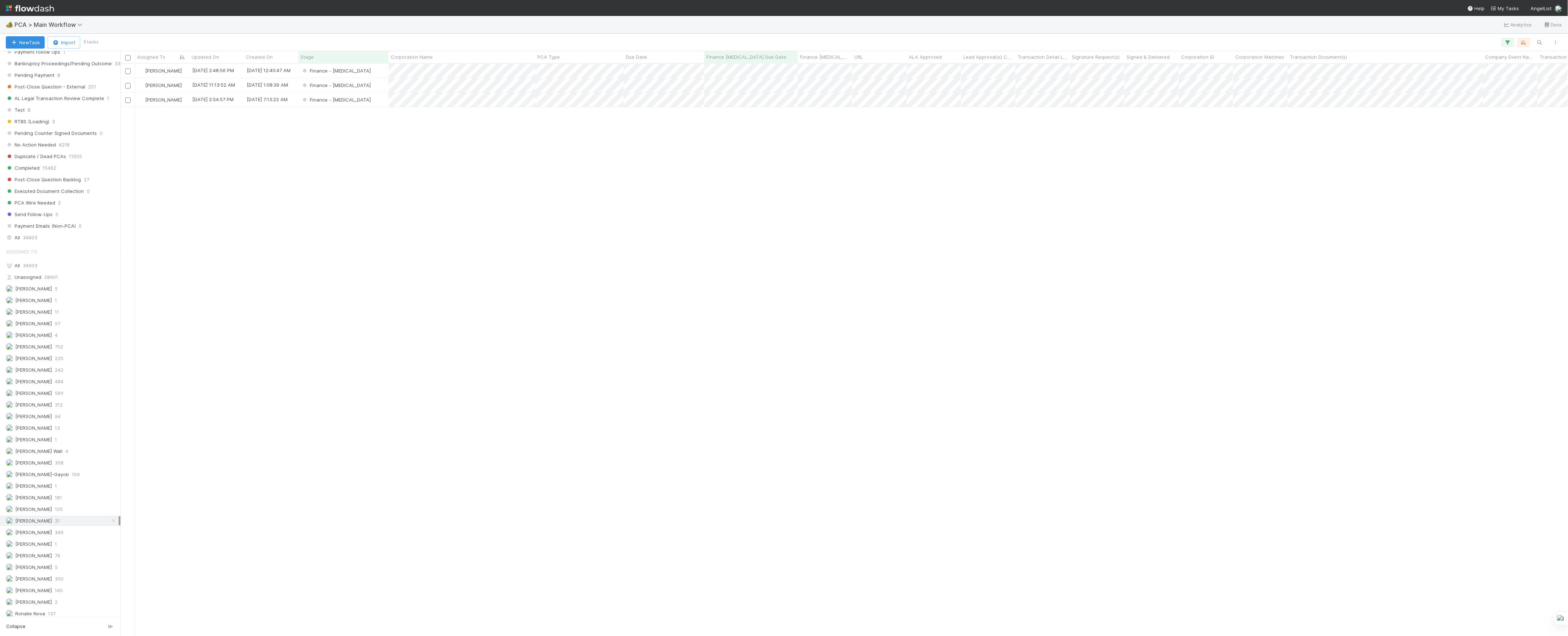
scroll to position [565, 1440]
